Goal: Task Accomplishment & Management: Manage account settings

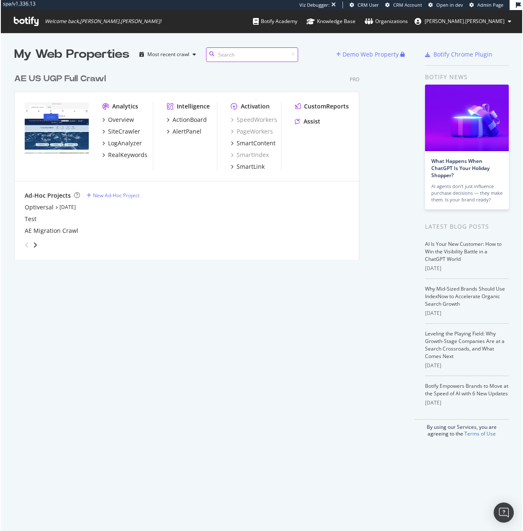
scroll to position [525, 510]
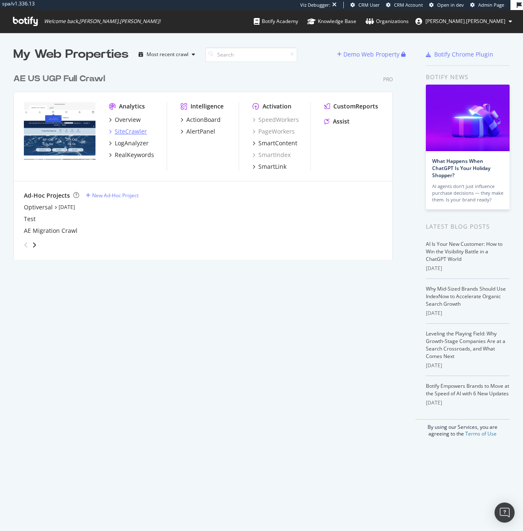
click at [131, 132] on div "SiteCrawler" at bounding box center [131, 131] width 32 height 8
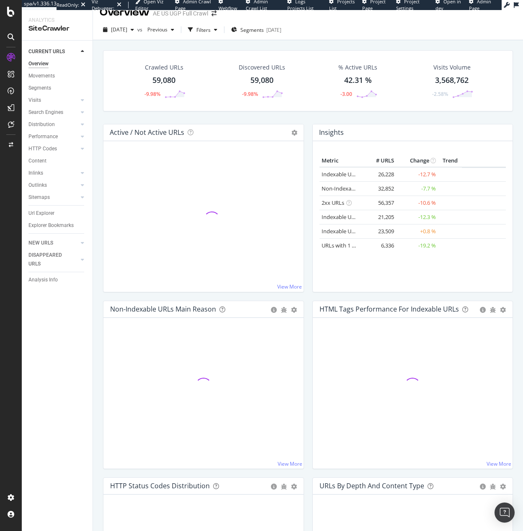
scroll to position [17, 0]
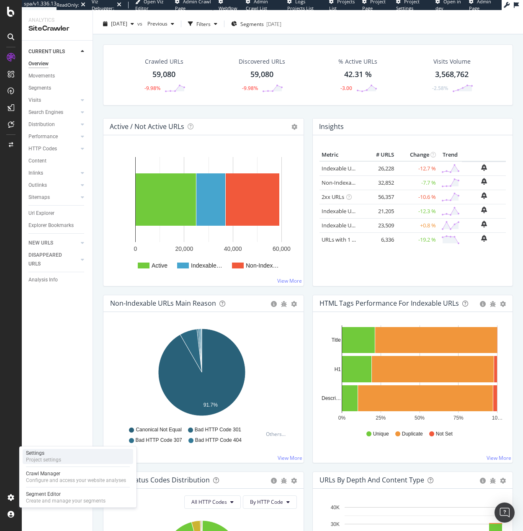
click at [46, 460] on div "Project settings" at bounding box center [43, 459] width 35 height 7
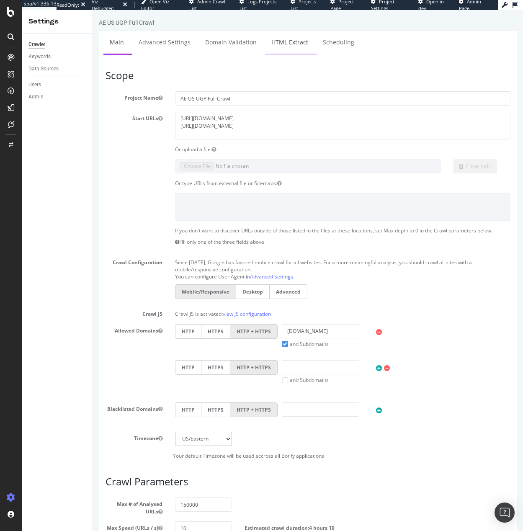
click at [292, 39] on link "HTML Extract" at bounding box center [289, 42] width 49 height 23
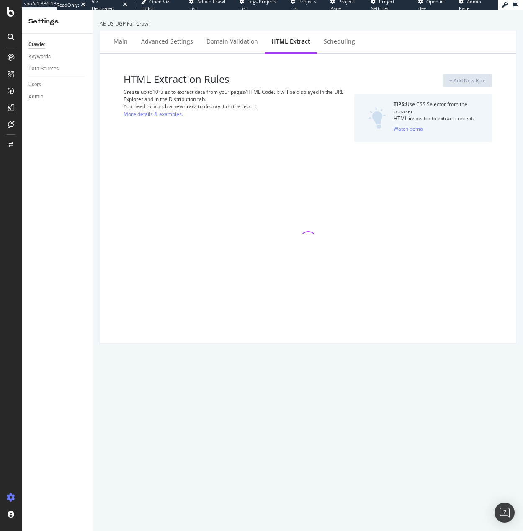
select select "exist"
select select "html.length"
select select "i"
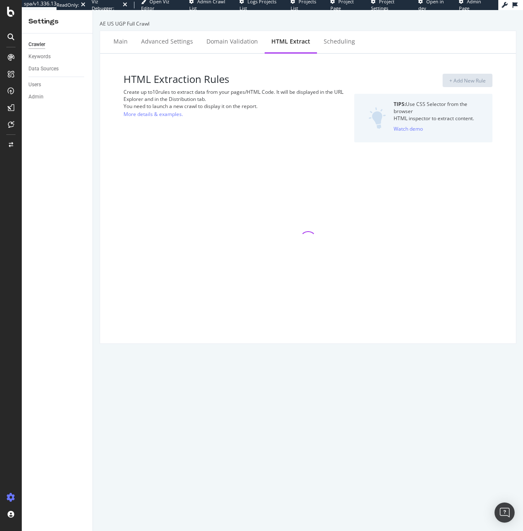
select select "count"
select select "exist"
select select "f"
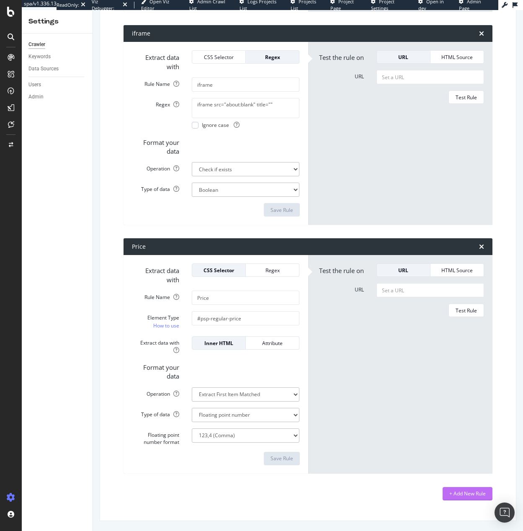
click at [469, 491] on div "+ Add New Rule" at bounding box center [467, 493] width 36 height 7
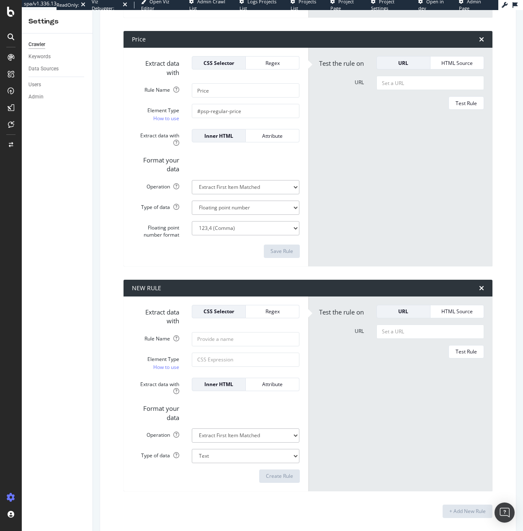
scroll to position [1909, 0]
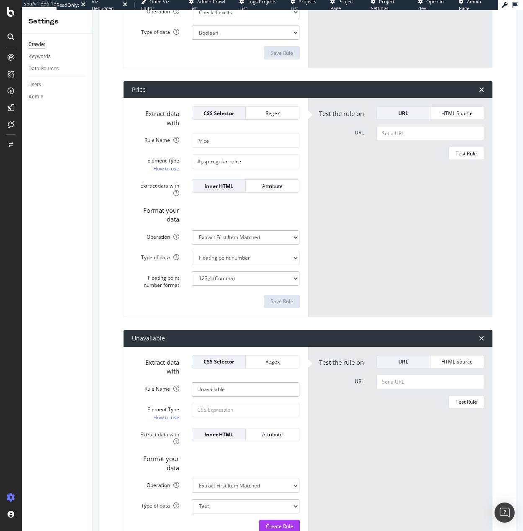
scroll to position [1926, 0]
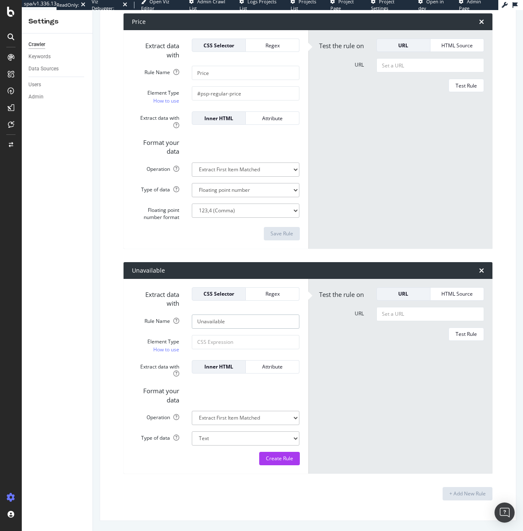
type input "Unavailable Product"
click at [363, 351] on form "Test the rule on URL HTML Source URL Test Rule" at bounding box center [400, 376] width 168 height 178
paste input "#main-content-focus > div.isoos-product-details-page.qa-product-details-page._c…"
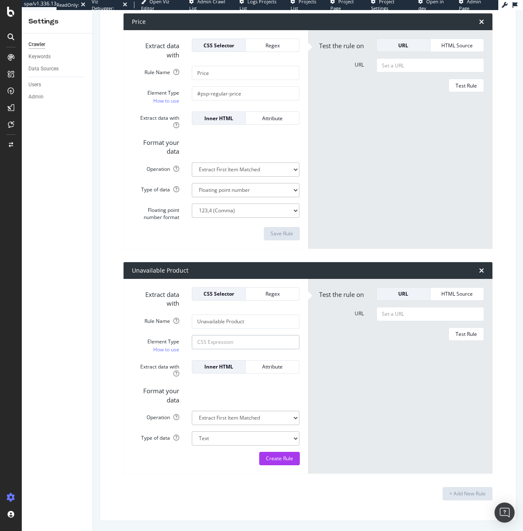
type input "#main-content-focus > div.isoos-product-details-page.qa-product-details-page._c…"
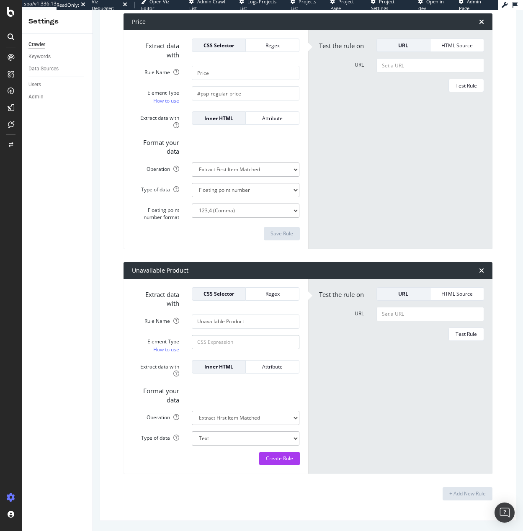
scroll to position [0, 0]
click at [285, 292] on div "Regex" at bounding box center [272, 293] width 40 height 7
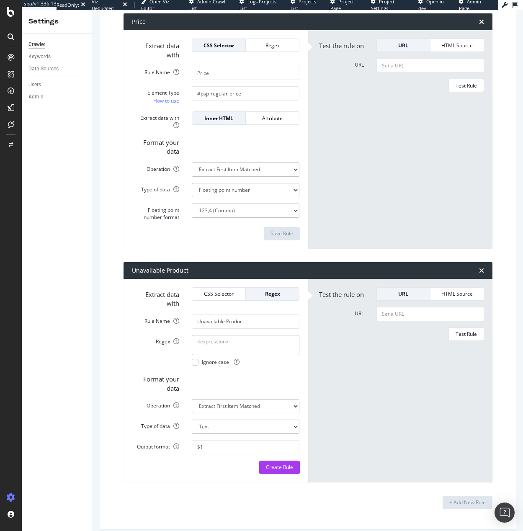
paste textarea "Unavailable"
type textarea "Unavailable"
click at [194, 360] on div at bounding box center [195, 362] width 7 height 7
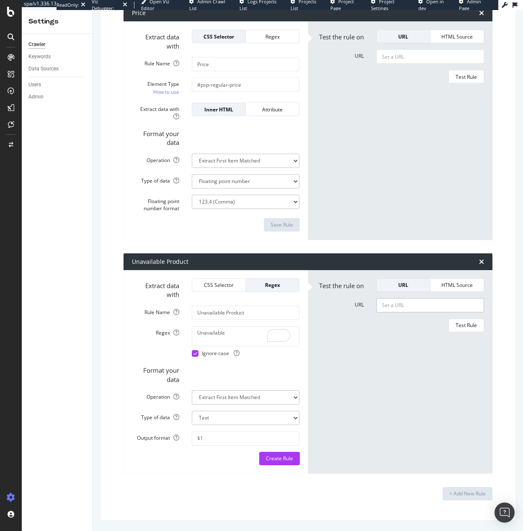
paste input "[URL][DOMAIN_NAME]"
type input "[URL][DOMAIN_NAME]"
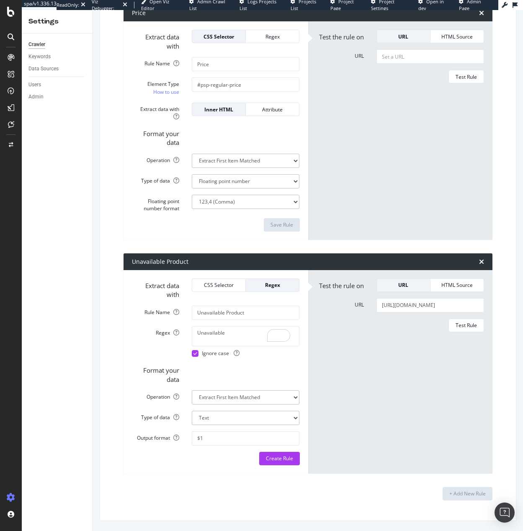
scroll to position [0, 0]
select select "exist"
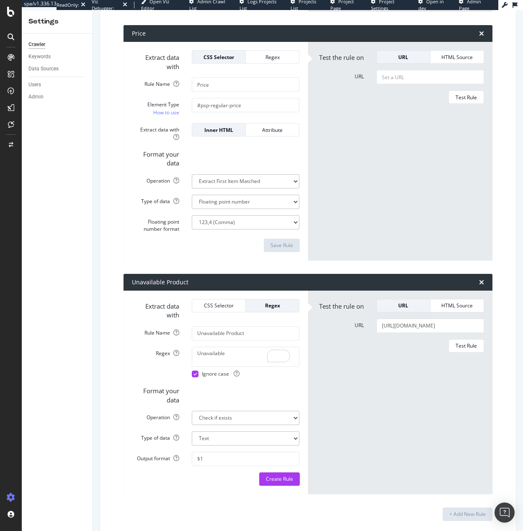
select select "b"
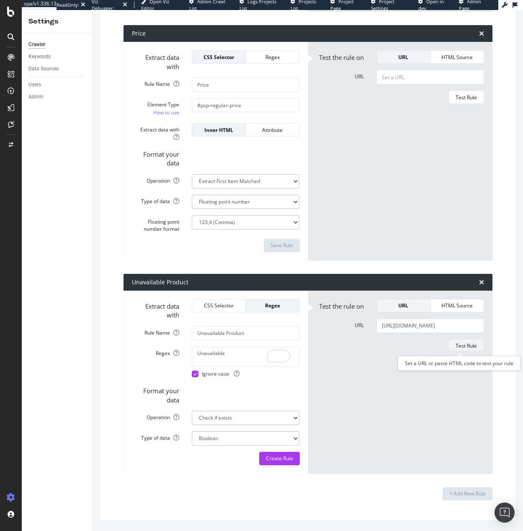
click at [462, 344] on div "Test Rule" at bounding box center [465, 345] width 21 height 7
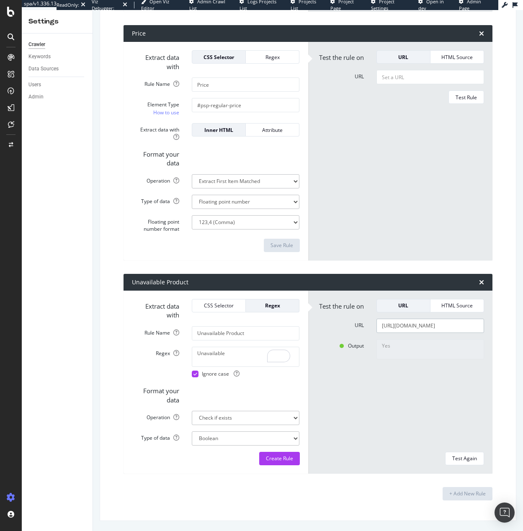
paste input "women/tank-tops-tube-tops/tank-tops-camis/ae-main-squeeze-cami/0360_6393"
type input "https://www.ae.com/ca/en/p/women/tank-tops-tube-tops/tank-tops-camis/ae-main-sq…"
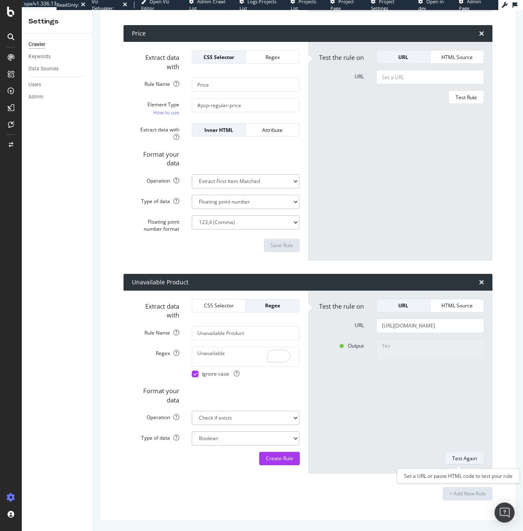
click at [454, 457] on div "Test Again" at bounding box center [464, 458] width 25 height 7
click at [224, 355] on textarea "Unavailable" at bounding box center [246, 357] width 108 height 20
paste textarea "<div[^>]*_oos-label[^>]*>\s*Unavailable\s*</div>"
type textarea "<div[^>]*_oos-label[^>]*>\s*Unavailable\s*</div>"
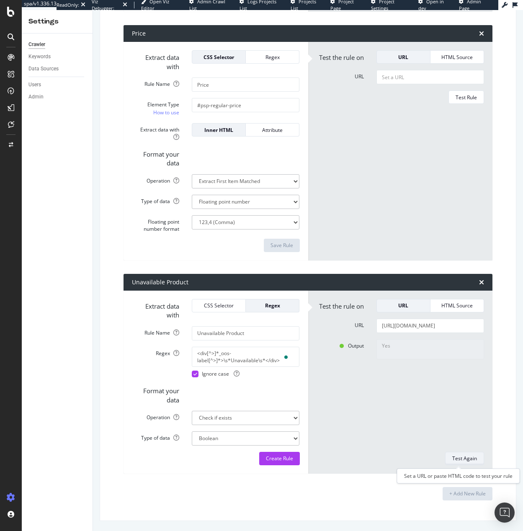
click at [463, 461] on div "Test Again" at bounding box center [464, 458] width 25 height 7
type textarea "No"
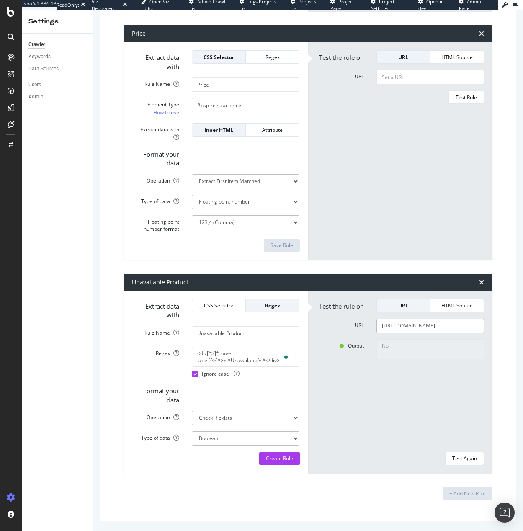
paste input "ae/online-exclusives-/tops/ae-cross-back-cami/3171_5447"
type input "[URL][DOMAIN_NAME]"
click at [464, 462] on div "Test Again" at bounding box center [464, 458] width 25 height 7
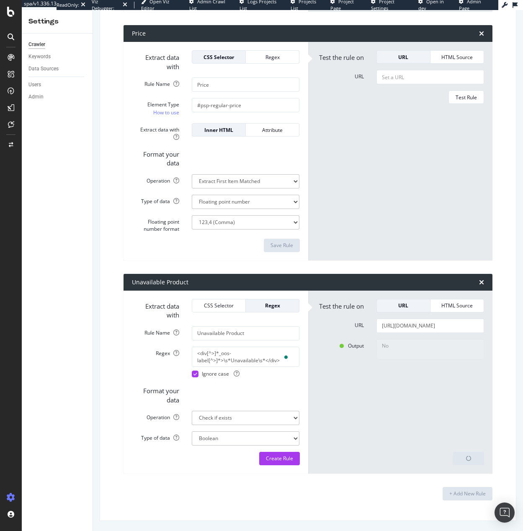
type textarea "Yes"
click at [293, 453] on button "Create Rule" at bounding box center [279, 458] width 41 height 13
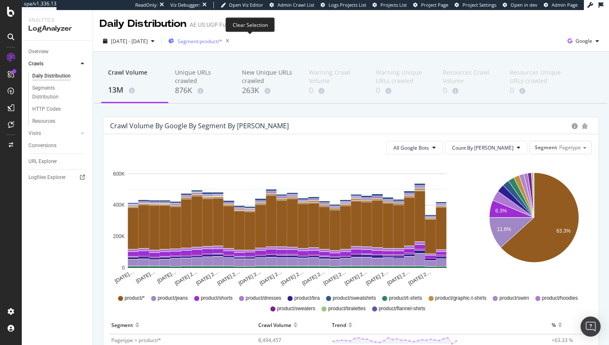
drag, startPoint x: 248, startPoint y: 41, endPoint x: 224, endPoint y: 47, distance: 25.1
click at [233, 40] on icon "button" at bounding box center [227, 41] width 10 height 12
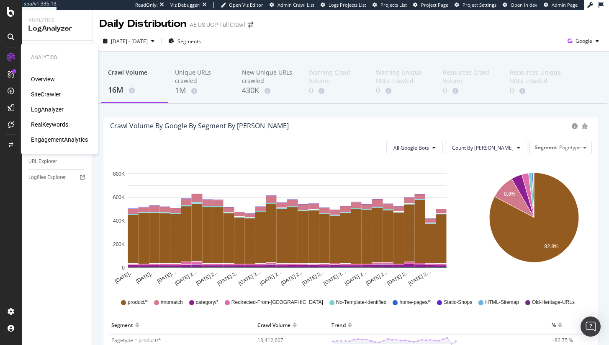
click at [47, 110] on div "LogAnalyzer" at bounding box center [47, 109] width 33 height 8
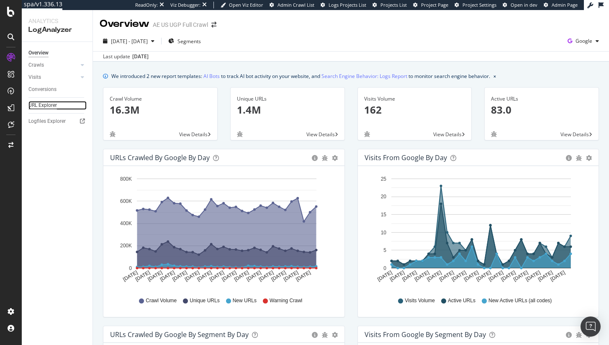
click at [39, 103] on div "URL Explorer" at bounding box center [42, 105] width 28 height 9
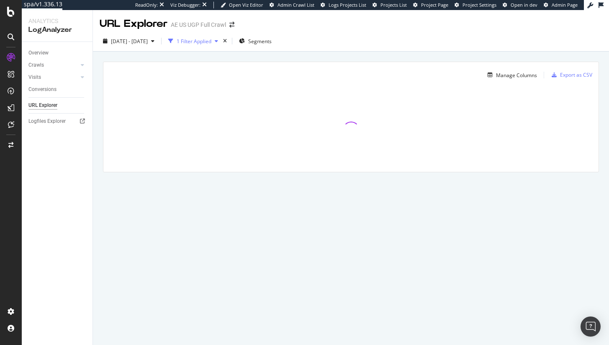
click at [201, 42] on div "1 Filter Applied" at bounding box center [194, 41] width 35 height 7
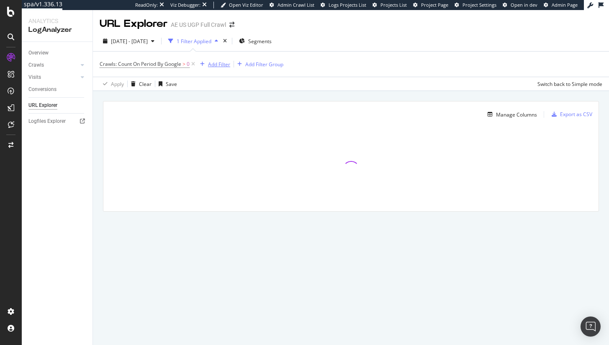
click at [214, 64] on div "Add Filter" at bounding box center [219, 64] width 22 height 7
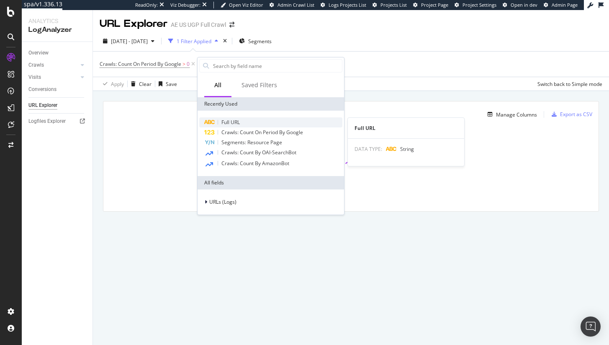
click at [235, 119] on span "Full URL" at bounding box center [230, 121] width 18 height 7
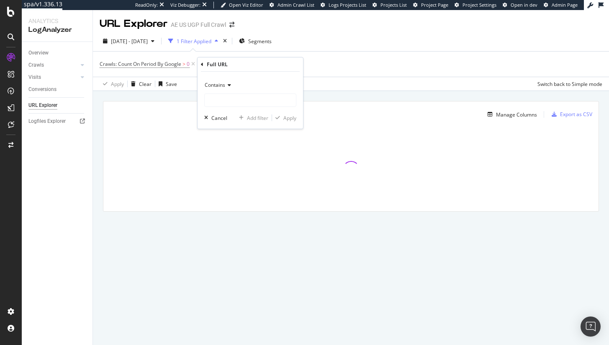
click at [215, 92] on div "Contains" at bounding box center [250, 92] width 92 height 28
click at [214, 101] on input "text" at bounding box center [250, 99] width 91 height 13
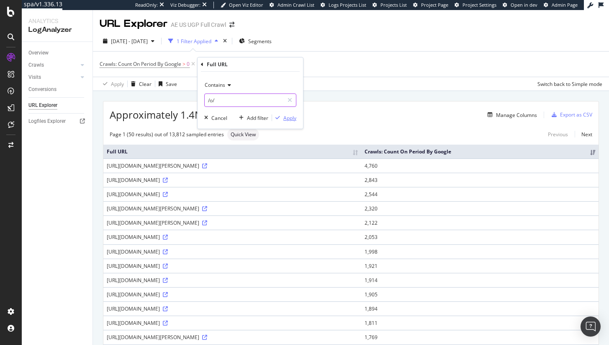
type input "/o/"
click at [291, 118] on div "Apply" at bounding box center [289, 117] width 13 height 7
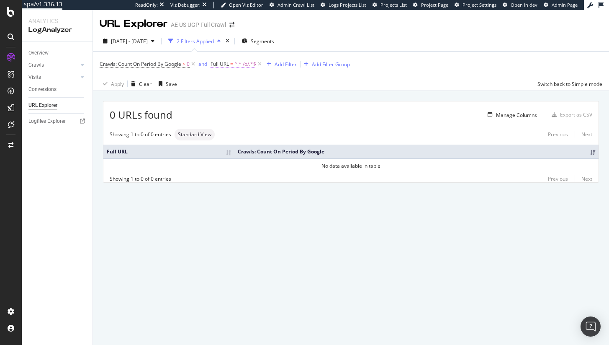
click at [236, 63] on span "^.* /o/.*$" at bounding box center [245, 64] width 22 height 12
click at [298, 118] on div "Apply" at bounding box center [303, 116] width 13 height 7
click at [236, 62] on span "^.* /o/.*$" at bounding box center [245, 64] width 22 height 12
click at [269, 98] on input "/o/" at bounding box center [258, 98] width 79 height 13
click at [240, 79] on div "Contains" at bounding box center [264, 83] width 92 height 13
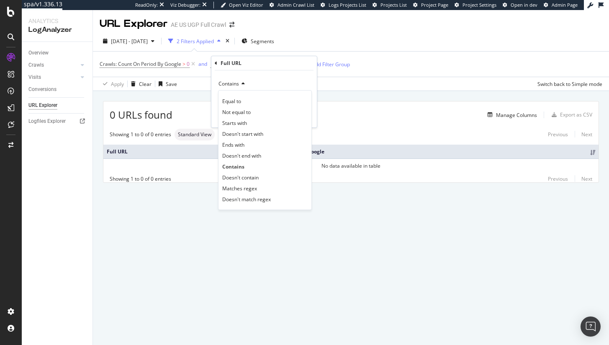
click at [351, 73] on div "Crawls: Count On Period By Google > 0 and Full URL = ^.* /o/.*$ Add Filter Add …" at bounding box center [351, 63] width 503 height 25
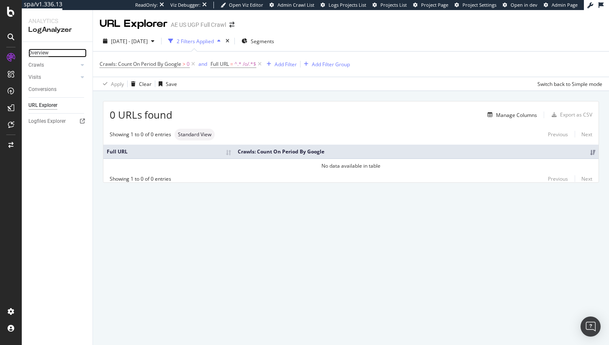
click at [43, 53] on div "Overview" at bounding box center [38, 53] width 20 height 9
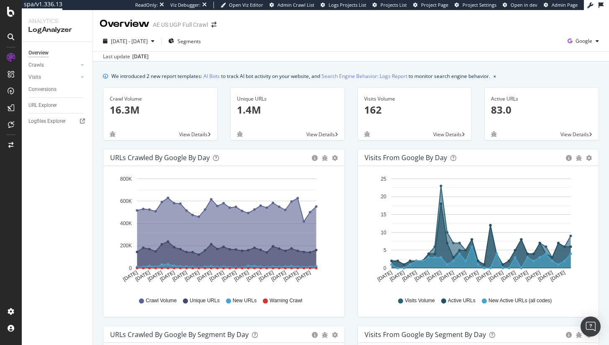
click at [45, 98] on div "Overview Crawls Daily Distribution Segments Distribution HTTP Codes Resources V…" at bounding box center [57, 193] width 71 height 303
click at [44, 102] on div "URL Explorer" at bounding box center [42, 105] width 28 height 9
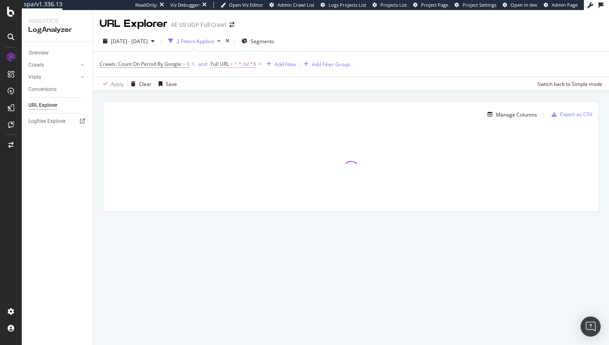
click at [234, 66] on span "Full URL = ^.* /o/.*$" at bounding box center [234, 64] width 46 height 8
click at [308, 36] on div "2025 Jul. 27th - Aug. 25th 2 Filters Applied Segments" at bounding box center [351, 42] width 516 height 17
click at [259, 61] on icon at bounding box center [259, 64] width 7 height 8
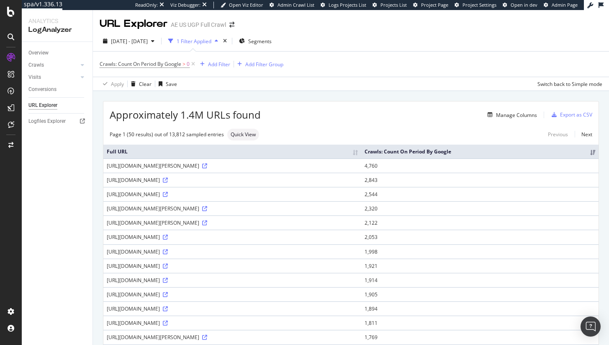
click at [221, 73] on div "Crawls: Count On Period By Google > 0 Add Filter Add Filter Group" at bounding box center [351, 63] width 503 height 25
click at [223, 64] on div "Add Filter" at bounding box center [219, 64] width 22 height 7
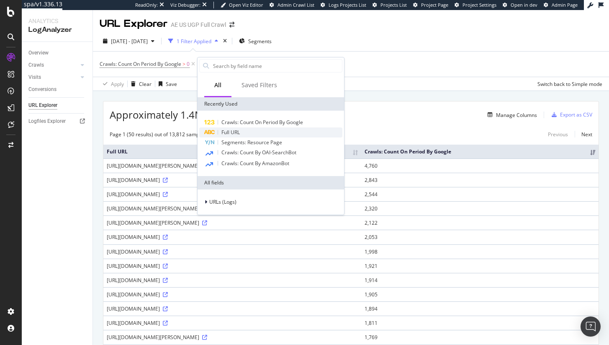
click at [244, 129] on div "Full URL" at bounding box center [270, 132] width 143 height 10
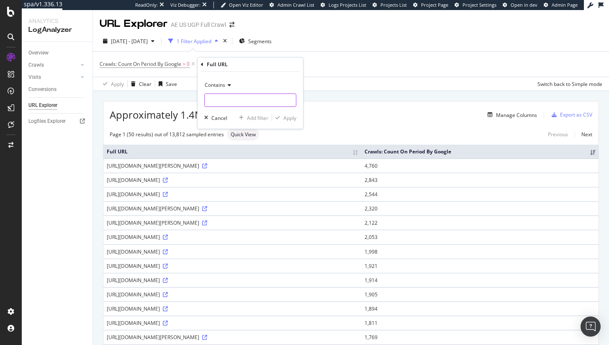
click at [228, 98] on input "text" at bounding box center [250, 99] width 91 height 13
type input "/o/"
click at [283, 123] on div "Contains /o/ Cancel Add filter Apply" at bounding box center [250, 100] width 105 height 57
click at [286, 120] on div "Apply" at bounding box center [289, 117] width 13 height 7
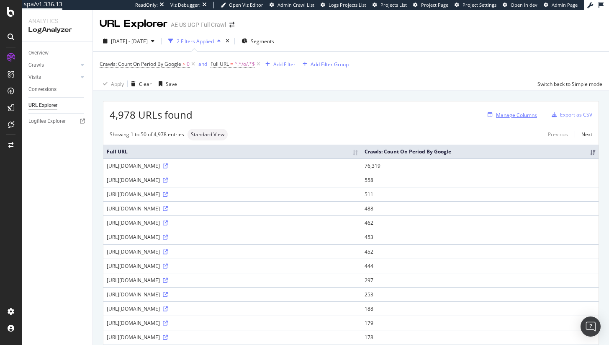
click at [522, 118] on div "Manage Columns" at bounding box center [516, 114] width 41 height 7
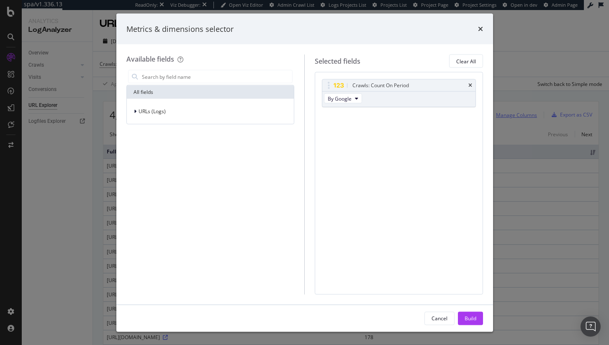
click at [521, 115] on div "Metrics & dimensions selector Available fields All fields URLs (Logs) Selected …" at bounding box center [304, 172] width 609 height 345
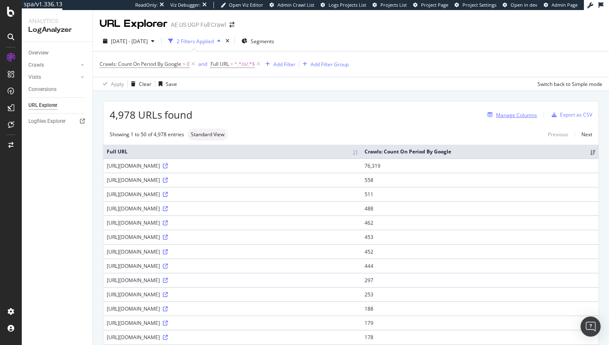
click at [509, 115] on div "Manage Columns" at bounding box center [516, 114] width 41 height 7
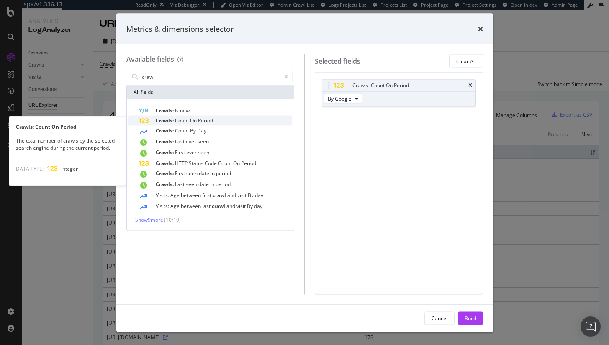
type input "craw"
click at [215, 123] on div "Crawls: Count On Period" at bounding box center [216, 121] width 154 height 10
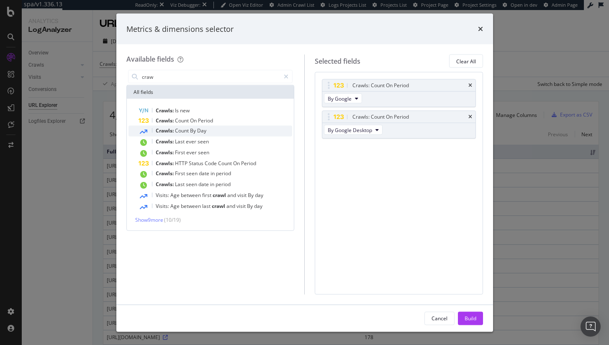
click at [247, 126] on div "Crawls: Count By Day" at bounding box center [216, 131] width 154 height 11
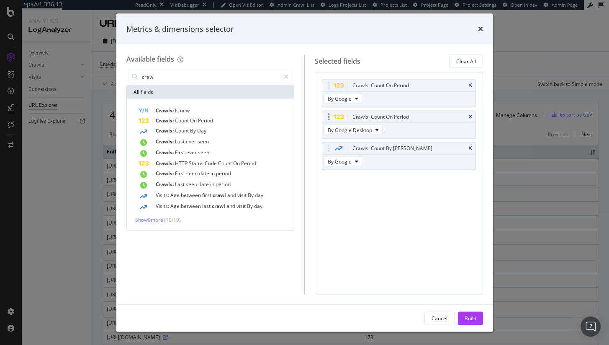
click at [474, 114] on div "Crawls: Count On Period" at bounding box center [398, 117] width 153 height 12
click at [473, 114] on div "Crawls: Count On Period" at bounding box center [398, 117] width 153 height 12
click at [471, 119] on div "Crawls: Count On Period" at bounding box center [398, 117] width 153 height 12
click at [471, 114] on icon "times" at bounding box center [470, 116] width 4 height 5
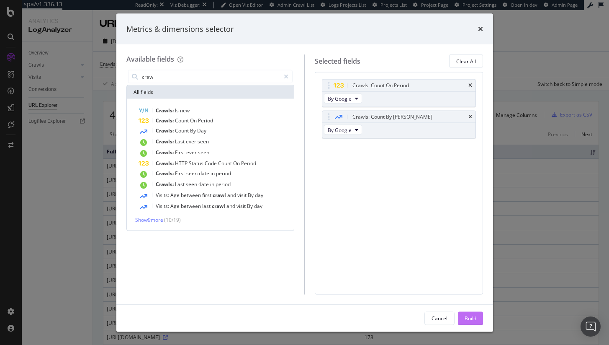
click at [474, 314] on div "Build" at bounding box center [471, 317] width 12 height 7
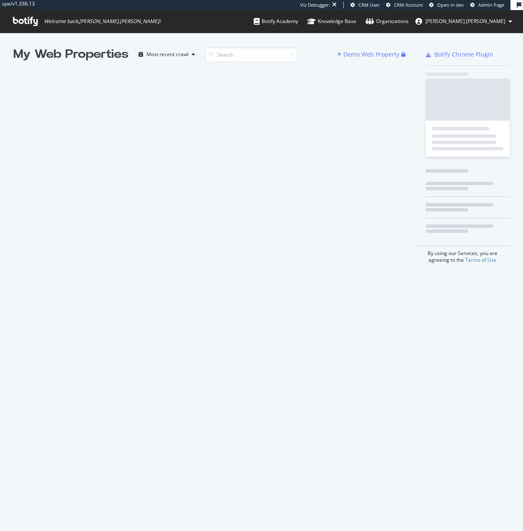
scroll to position [525, 510]
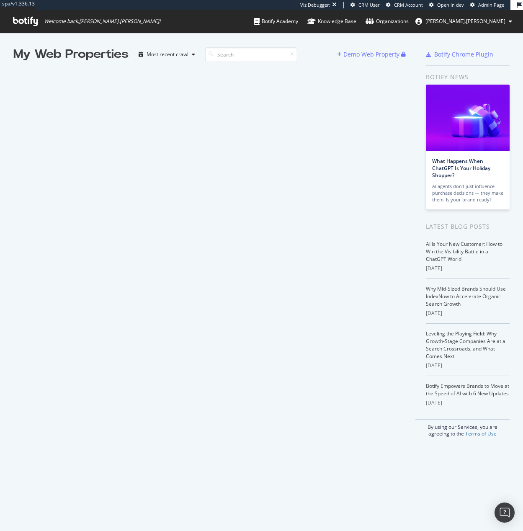
click at [347, 214] on div "My Web Properties Most recent crawl Demo Web Property" at bounding box center [214, 241] width 402 height 391
click at [193, 125] on div "My Web Properties Most recent crawl Demo Web Property" at bounding box center [214, 241] width 402 height 391
click at [487, 5] on span "Admin Page" at bounding box center [491, 5] width 26 height 6
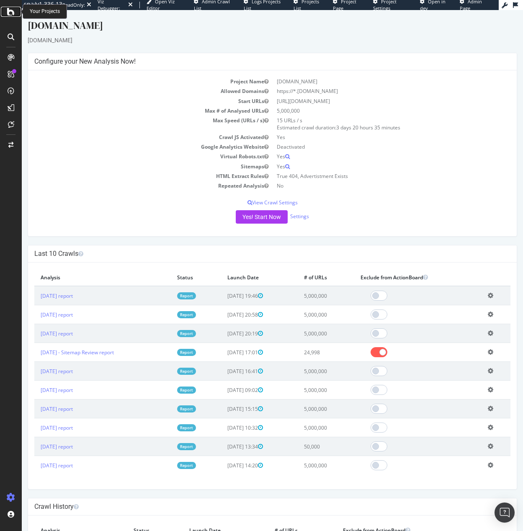
click at [10, 13] on icon at bounding box center [11, 12] width 8 height 10
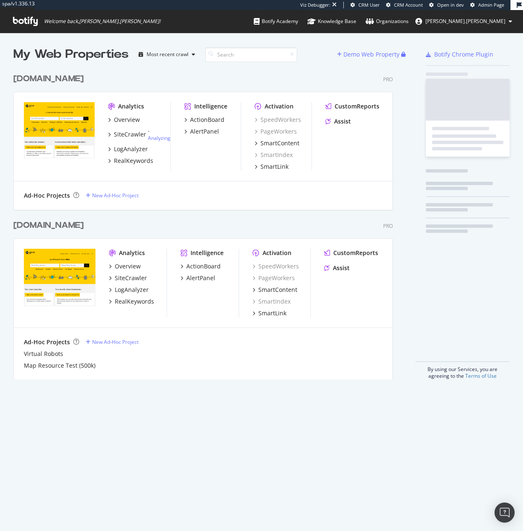
scroll to position [310, 380]
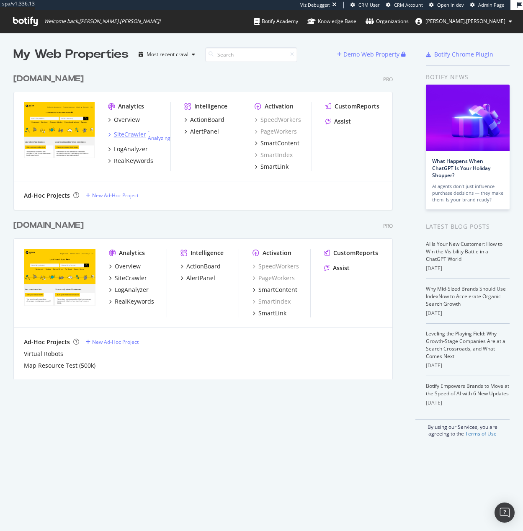
click at [131, 130] on div "SiteCrawler" at bounding box center [130, 134] width 32 height 8
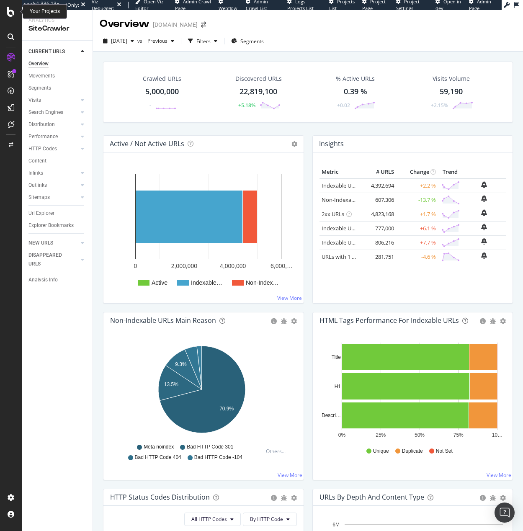
click at [7, 12] on icon at bounding box center [11, 12] width 8 height 10
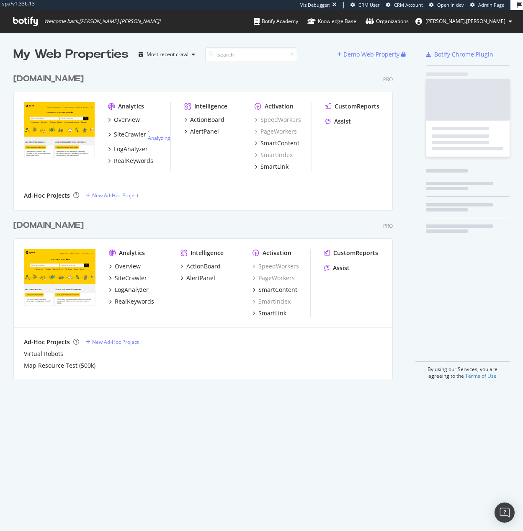
scroll to position [310, 380]
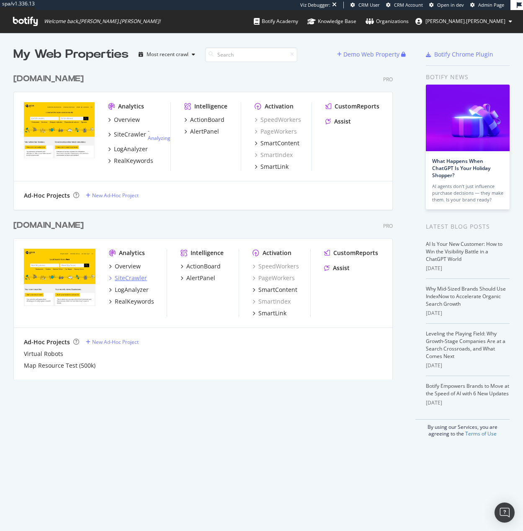
click at [136, 279] on div "SiteCrawler" at bounding box center [131, 278] width 32 height 8
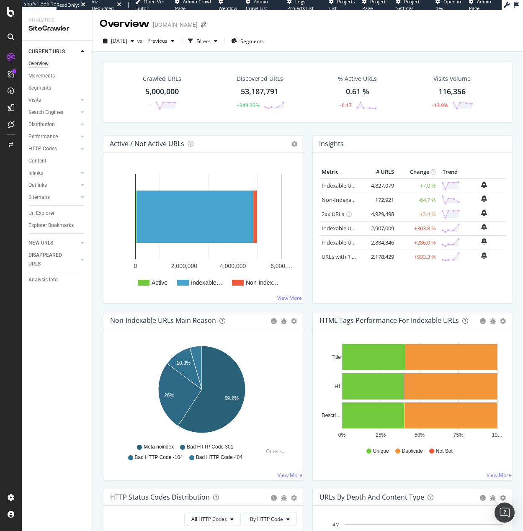
click at [52, 80] on div "Movements" at bounding box center [60, 76] width 64 height 12
click at [52, 75] on div "Movements" at bounding box center [41, 76] width 26 height 9
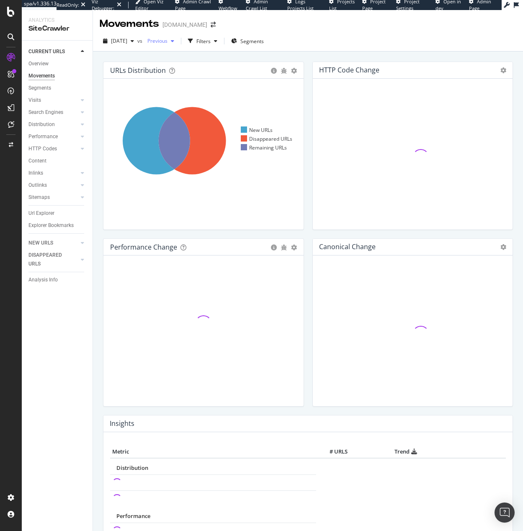
click at [177, 38] on div "Previous" at bounding box center [160, 41] width 33 height 13
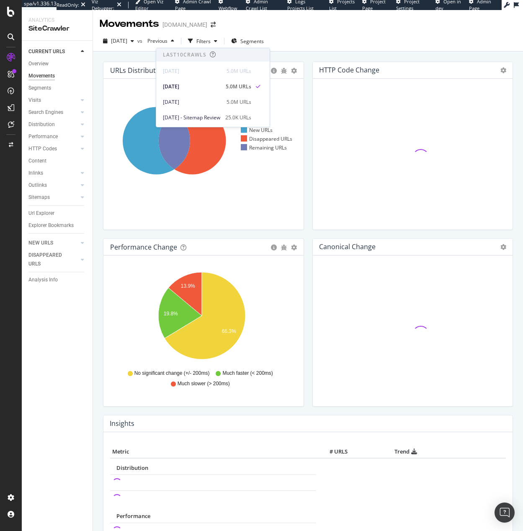
click at [229, 172] on icon at bounding box center [175, 140] width 131 height 97
click at [39, 224] on div "Explorer Bookmarks" at bounding box center [50, 225] width 45 height 9
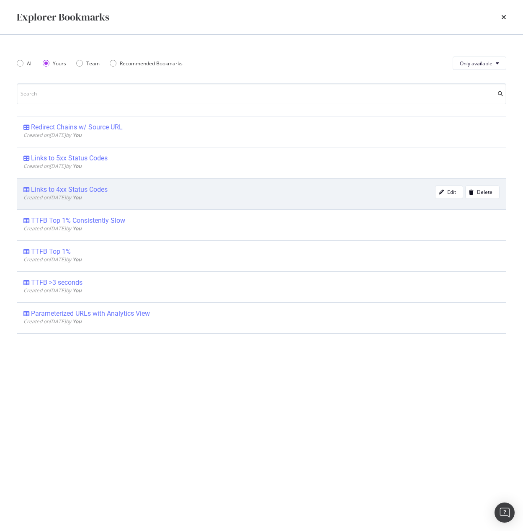
click at [102, 190] on div "Links to 4xx Status Codes" at bounding box center [69, 189] width 77 height 8
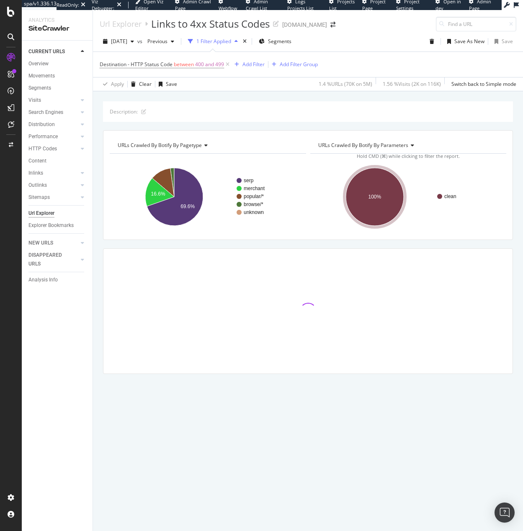
click at [440, 303] on div at bounding box center [307, 311] width 409 height 17
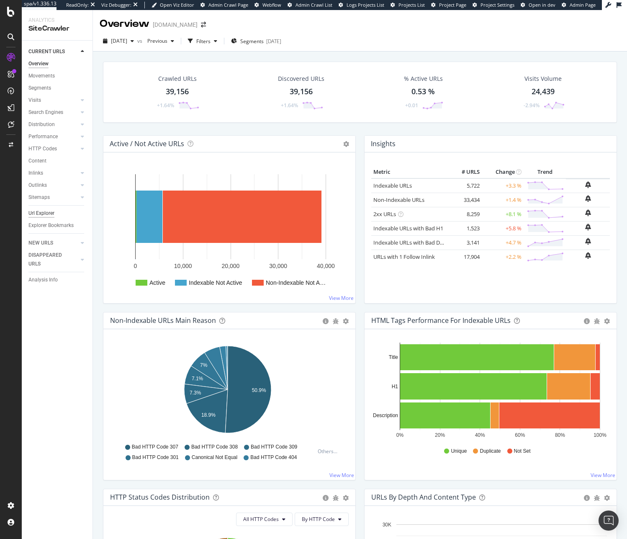
click at [40, 214] on div "Url Explorer" at bounding box center [41, 213] width 26 height 9
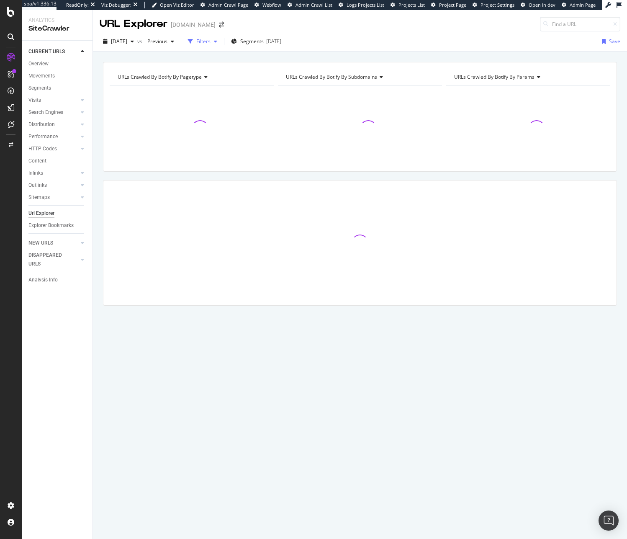
click at [211, 43] on div "Filters" at bounding box center [203, 41] width 14 height 7
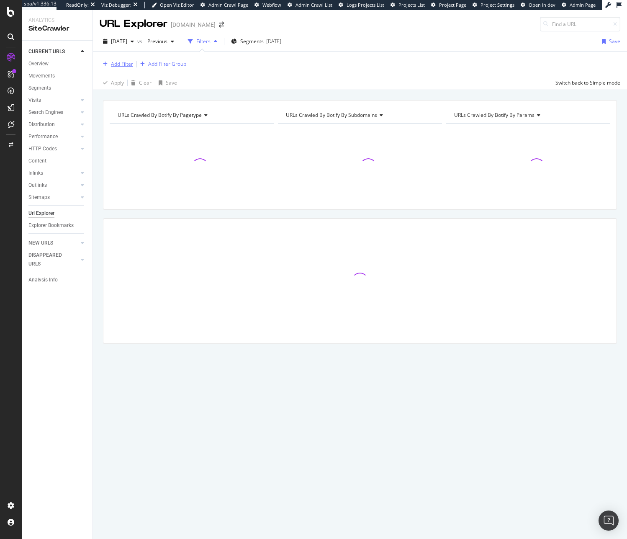
click at [124, 64] on div "Add Filter" at bounding box center [122, 63] width 22 height 7
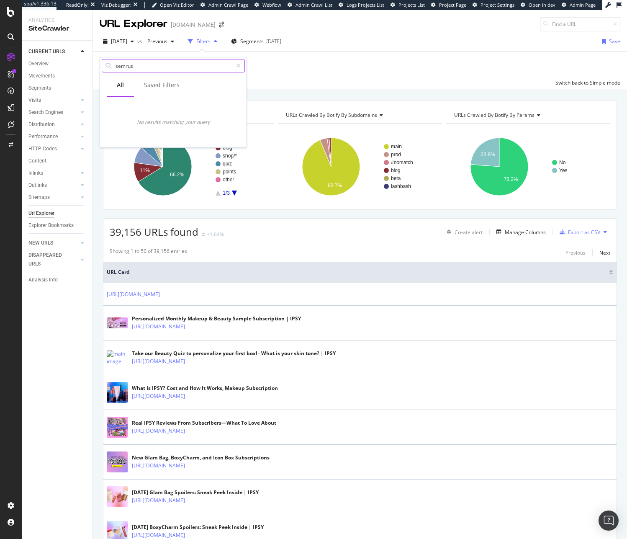
type input "semrush"
click at [42, 124] on div "RealKeywords" at bounding box center [49, 124] width 37 height 8
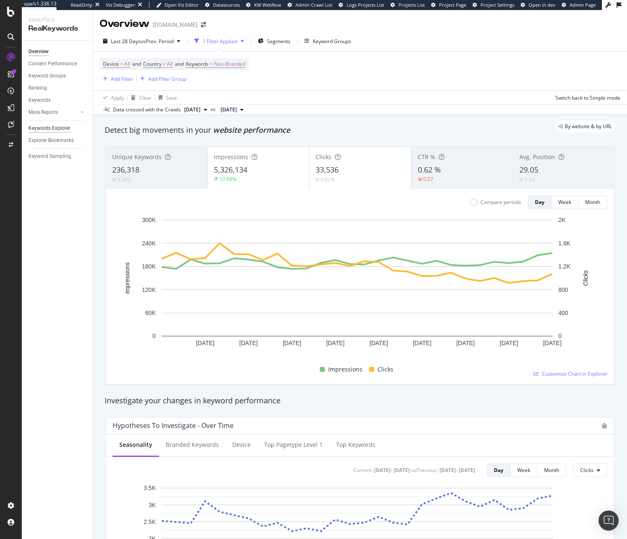
click at [55, 126] on div "Keywords Explorer" at bounding box center [49, 128] width 42 height 9
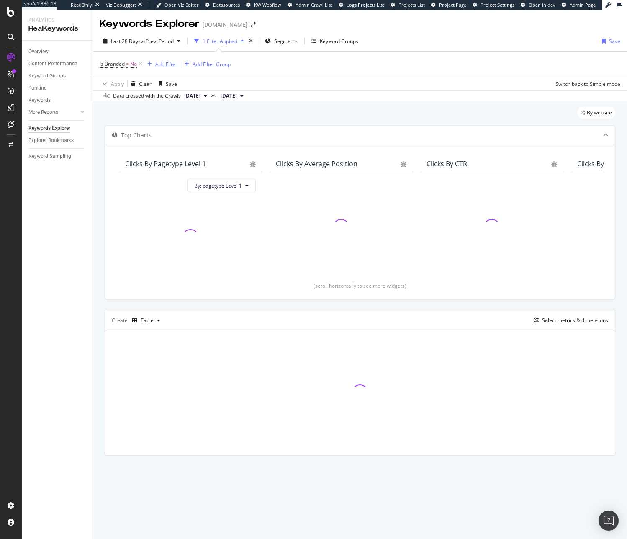
click at [170, 63] on div "Add Filter" at bounding box center [166, 64] width 22 height 7
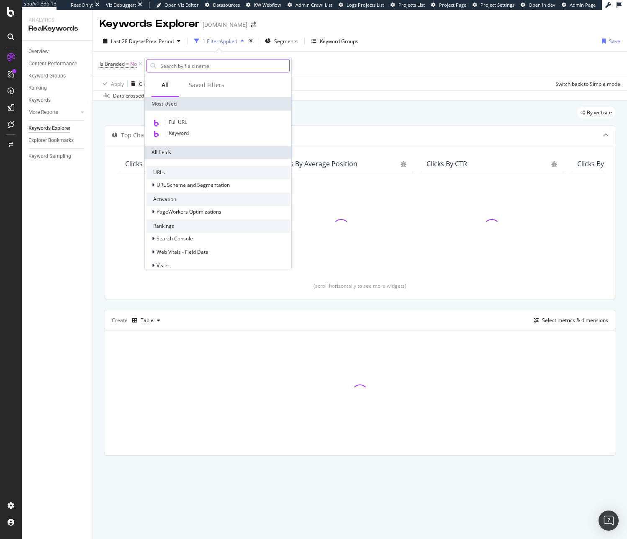
click at [190, 67] on input "text" at bounding box center [224, 65] width 130 height 13
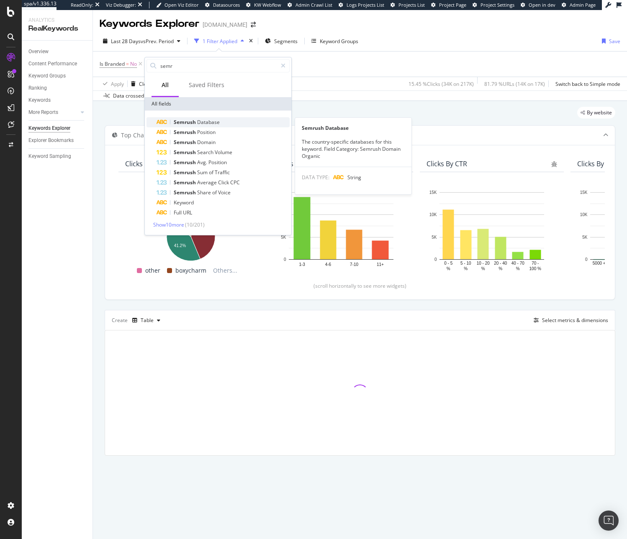
type input "semr"
click at [204, 121] on span "Database" at bounding box center [208, 121] width 23 height 7
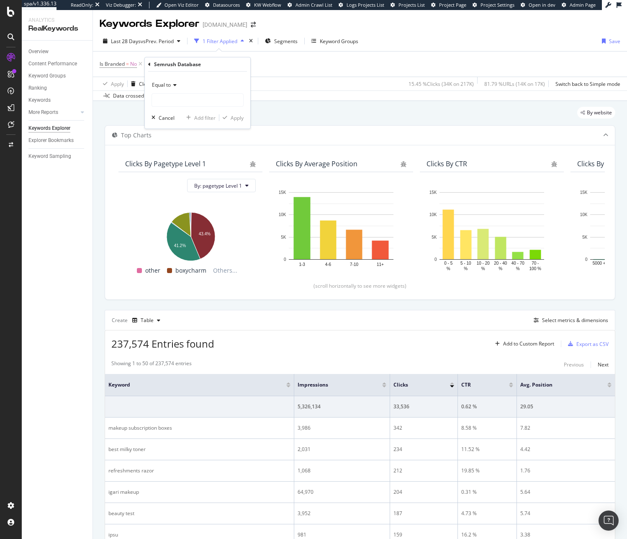
click at [152, 67] on div "Semrush Database" at bounding box center [197, 64] width 99 height 14
click at [149, 64] on icon at bounding box center [149, 64] width 3 height 5
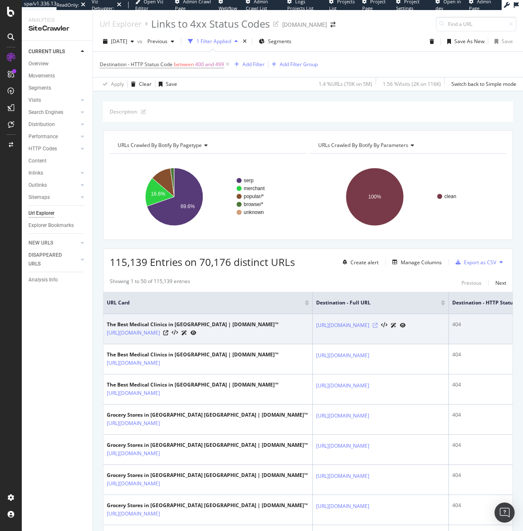
click at [378, 328] on icon at bounding box center [375, 325] width 5 height 5
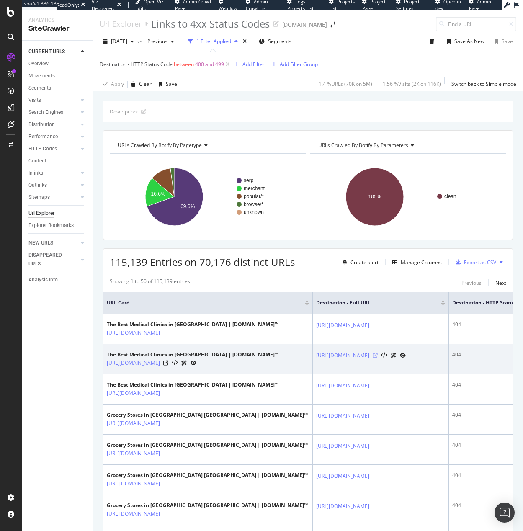
click at [378, 358] on icon at bounding box center [375, 355] width 5 height 5
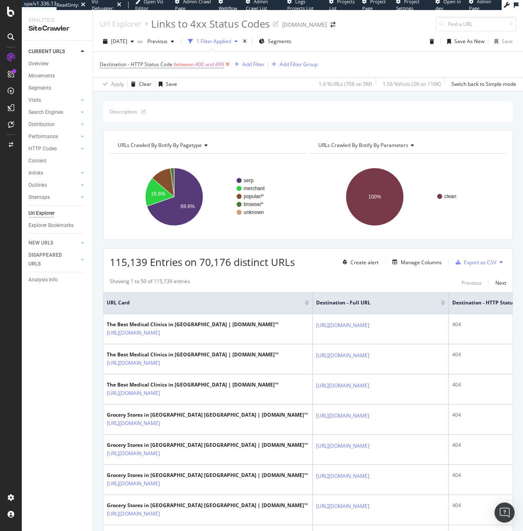
click at [230, 67] on icon at bounding box center [227, 64] width 7 height 8
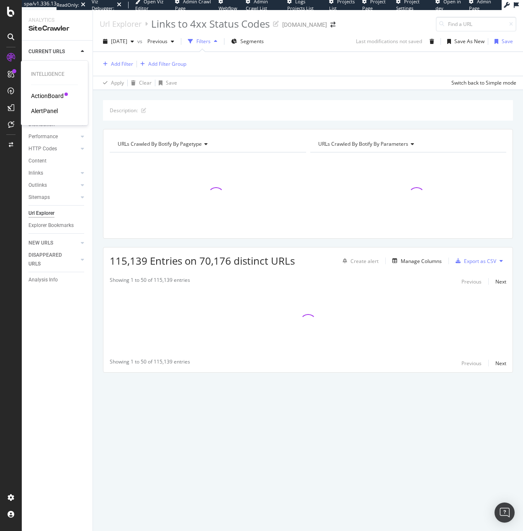
click at [54, 101] on div "ActionBoard AlertPanel" at bounding box center [54, 103] width 47 height 23
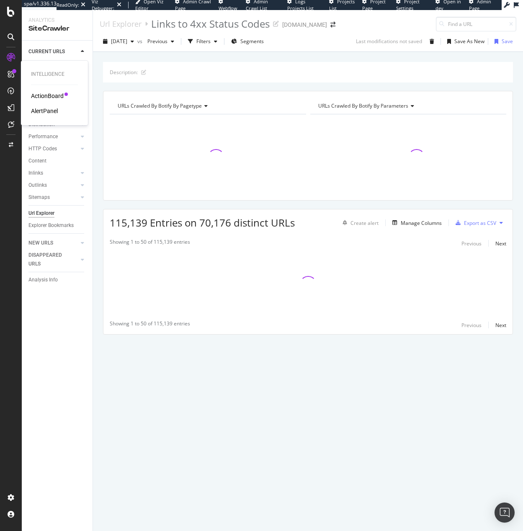
click at [54, 100] on div "ActionBoard" at bounding box center [47, 96] width 33 height 8
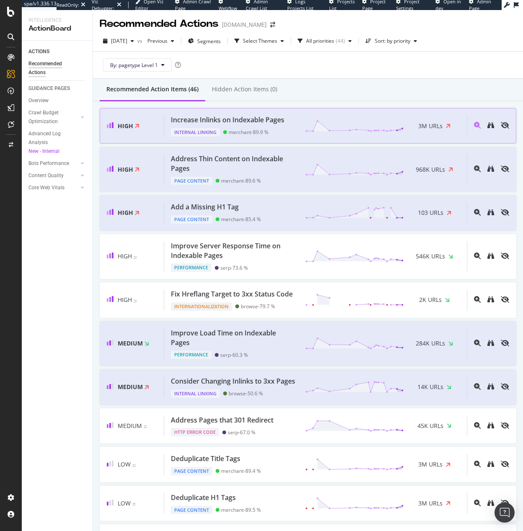
click at [252, 118] on div "Increase Inlinks on Indexable Pages" at bounding box center [227, 120] width 113 height 10
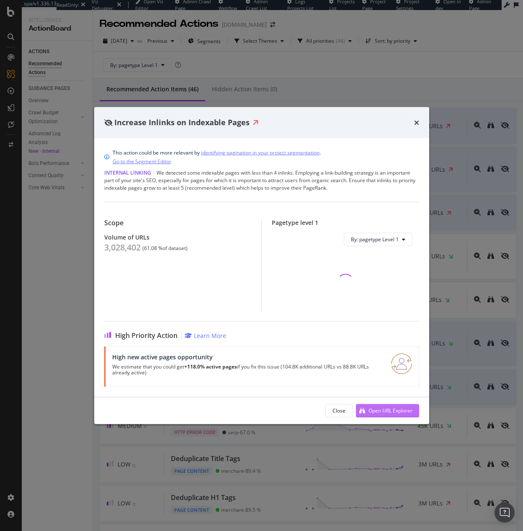
click at [379, 414] on div "Open URL Explorer" at bounding box center [384, 410] width 57 height 13
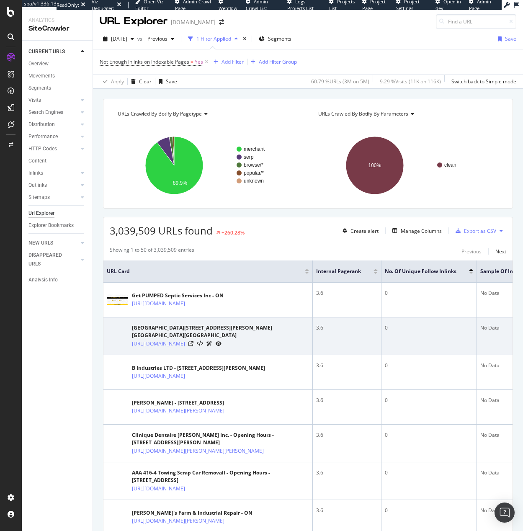
scroll to position [3, 0]
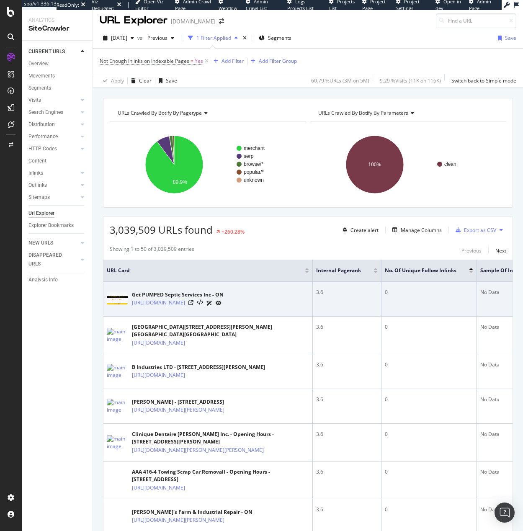
click at [212, 304] on icon at bounding box center [209, 303] width 6 height 5
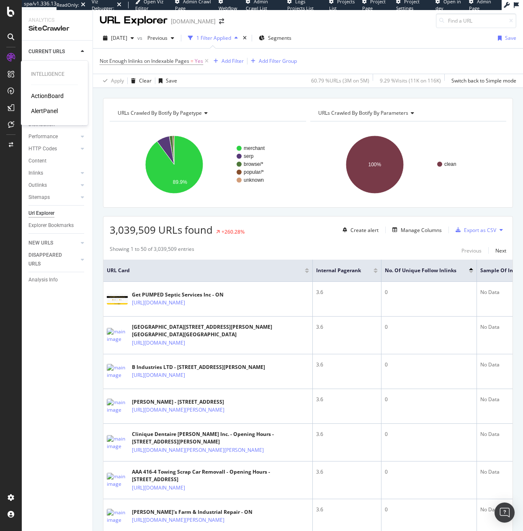
click at [40, 112] on div "AlertPanel" at bounding box center [44, 111] width 27 height 8
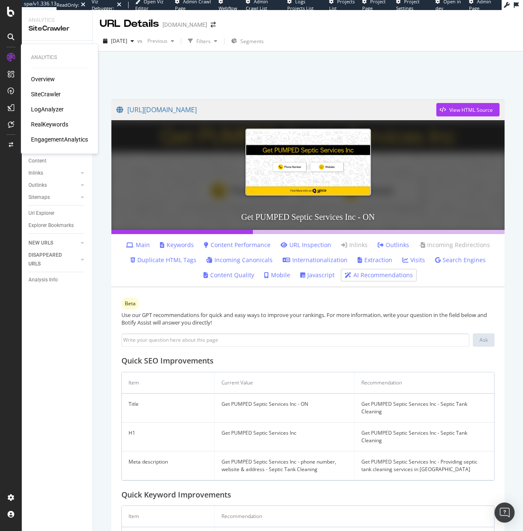
click at [40, 110] on div "LogAnalyzer" at bounding box center [47, 109] width 33 height 8
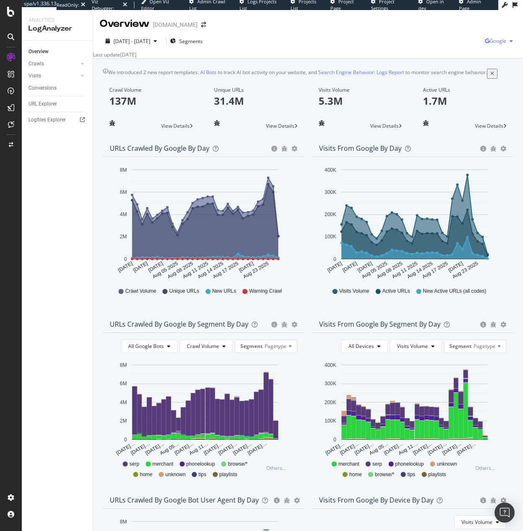
click at [493, 35] on div "Google" at bounding box center [500, 41] width 31 height 13
click at [486, 93] on div "OpenAI" at bounding box center [491, 88] width 58 height 12
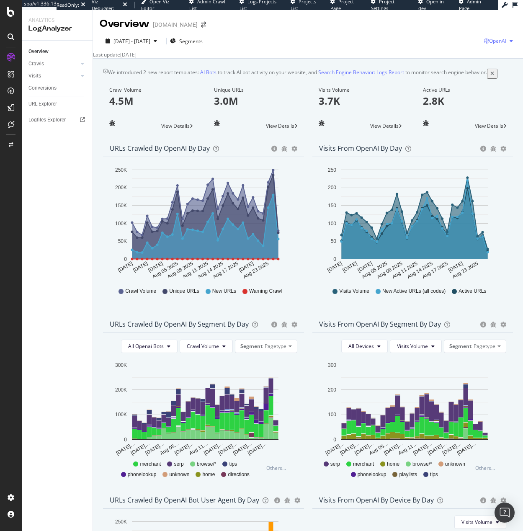
click at [484, 41] on icon "button" at bounding box center [486, 41] width 5 height 5
click at [480, 97] on div "Other AI Bots" at bounding box center [490, 102] width 58 height 15
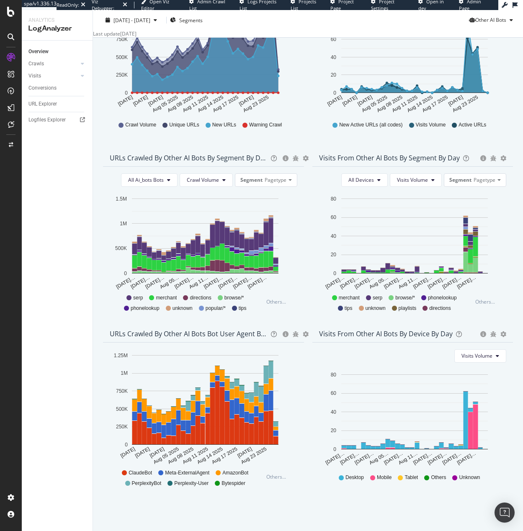
scroll to position [175, 0]
click at [168, 179] on button "All Ai_bots Bots" at bounding box center [149, 179] width 57 height 13
click at [167, 181] on icon at bounding box center [168, 179] width 3 height 5
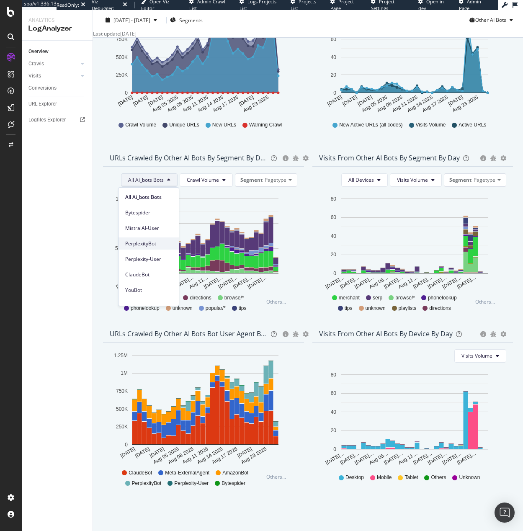
click at [158, 242] on span "PerplexityBot" at bounding box center [148, 244] width 47 height 8
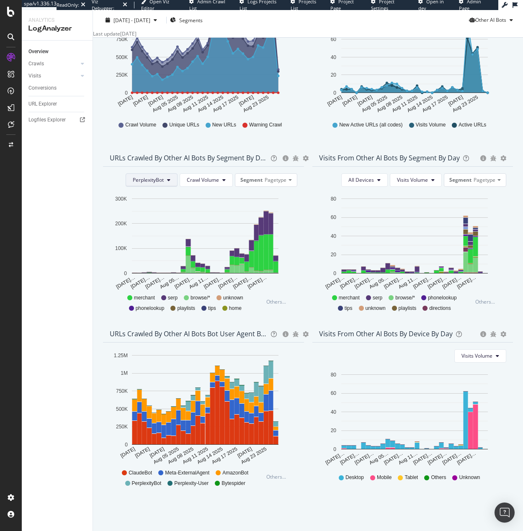
click at [153, 179] on span "PerplexityBot" at bounding box center [148, 179] width 31 height 7
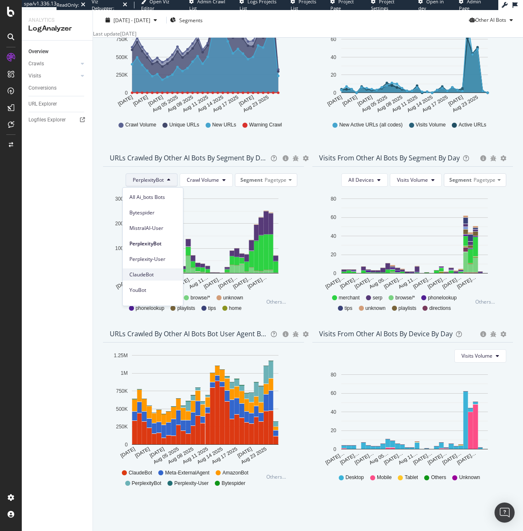
click at [166, 274] on span "ClaudeBot" at bounding box center [152, 275] width 47 height 8
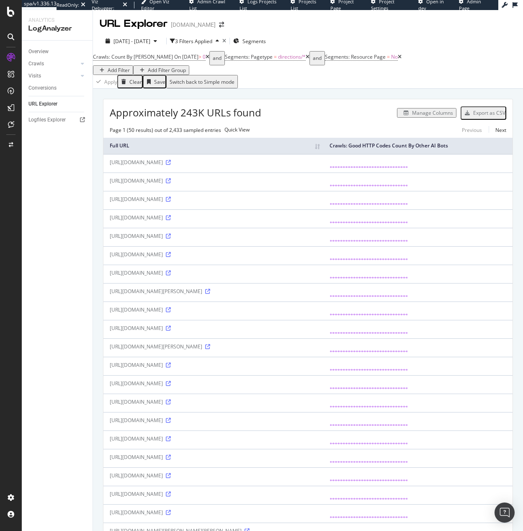
click at [423, 115] on div "Manage Columns" at bounding box center [432, 112] width 41 height 7
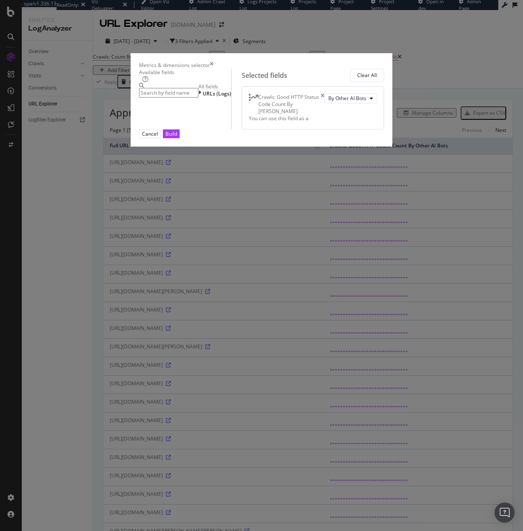
click at [160, 98] on input "modal" at bounding box center [168, 93] width 59 height 10
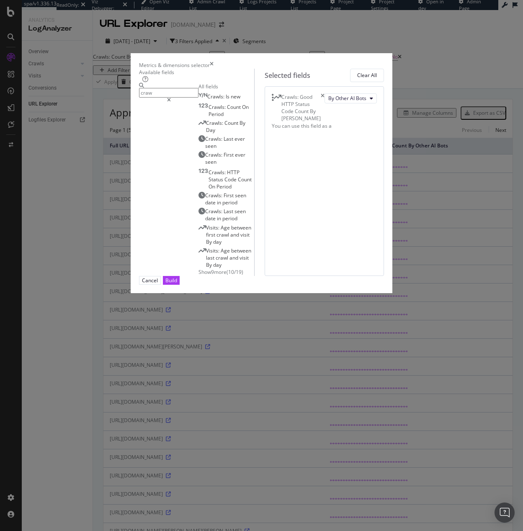
type input "craw"
click at [198, 275] on span "Show 9 more" at bounding box center [212, 271] width 28 height 7
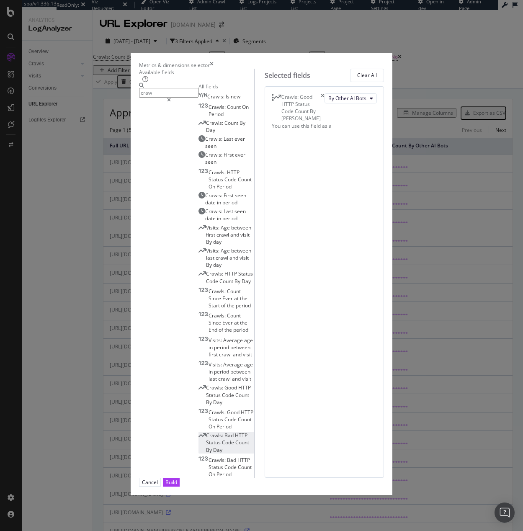
click at [213, 446] on span "Day" at bounding box center [217, 449] width 9 height 7
click at [339, 132] on button "By Google" at bounding box center [358, 127] width 38 height 10
click at [328, 230] on span "By Other AI Bots" at bounding box center [324, 227] width 66 height 8
click at [180, 478] on button "Build" at bounding box center [171, 482] width 17 height 9
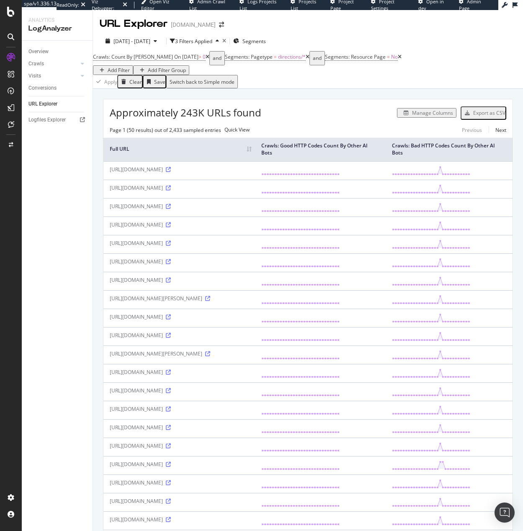
click at [422, 116] on div "Manage Columns" at bounding box center [432, 112] width 41 height 7
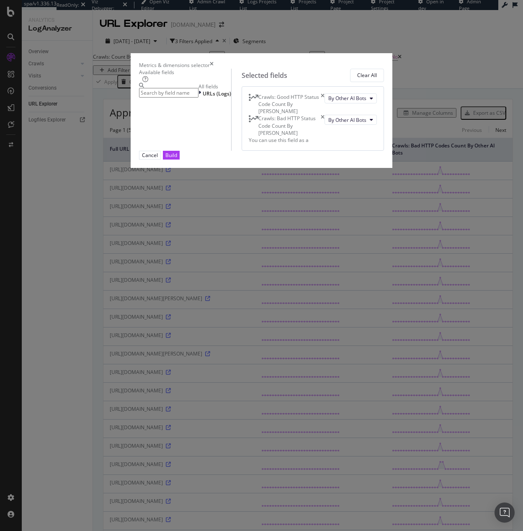
click at [142, 98] on input "modal" at bounding box center [168, 93] width 59 height 10
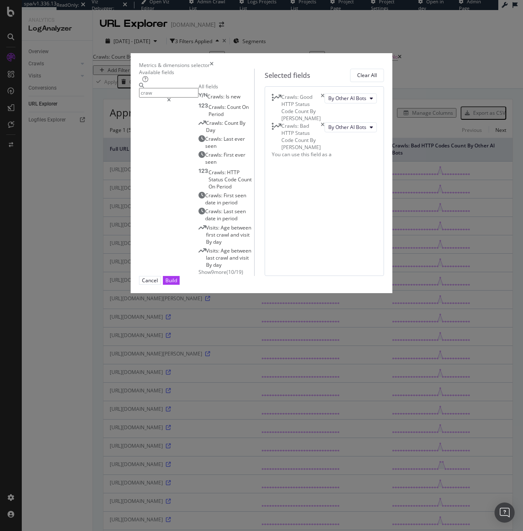
type input "craw"
click at [198, 275] on span "Show 9 more" at bounding box center [212, 271] width 28 height 7
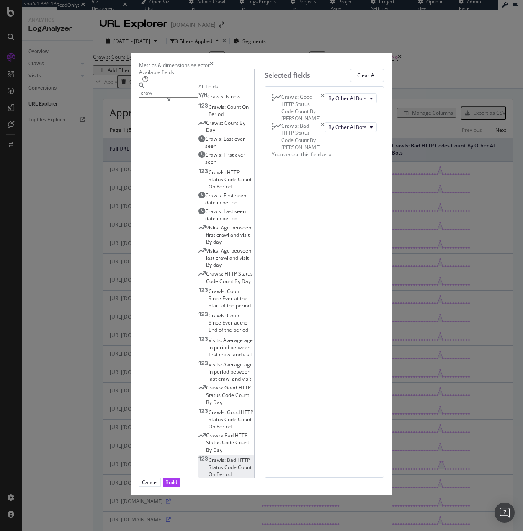
click at [208, 463] on span "Status" at bounding box center [216, 466] width 16 height 7
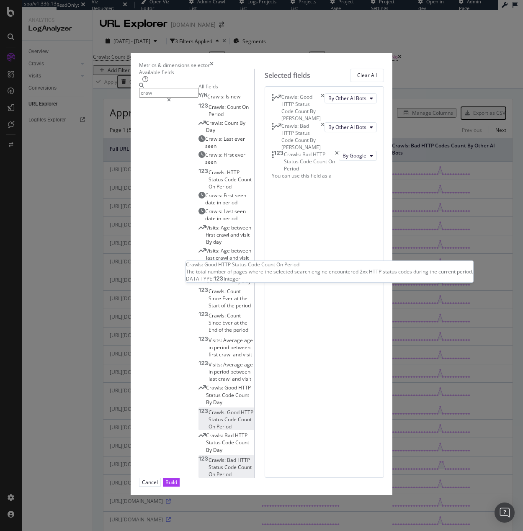
click at [208, 416] on span "Status" at bounding box center [216, 419] width 16 height 7
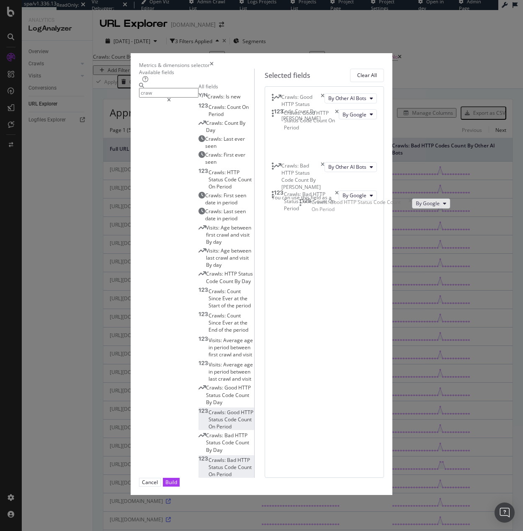
drag, startPoint x: 287, startPoint y: 266, endPoint x: 307, endPoint y: 194, distance: 74.6
click at [307, 194] on body "spa/v1.336.13 ReadOnly: Viz Debugger: Open Viz Editor Admin Crawl List Logs Pro…" at bounding box center [261, 265] width 523 height 531
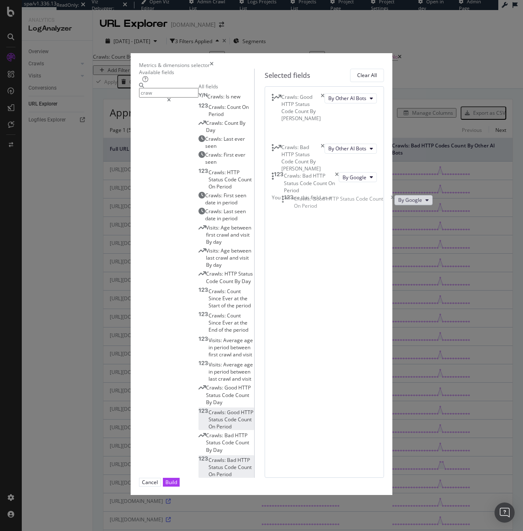
click at [339, 132] on button "By Google" at bounding box center [358, 127] width 38 height 10
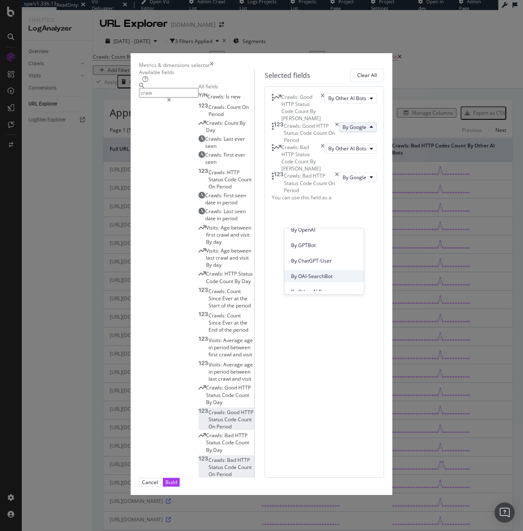
scroll to position [229, 0]
click at [325, 281] on div "By Other AI Bots" at bounding box center [324, 287] width 80 height 12
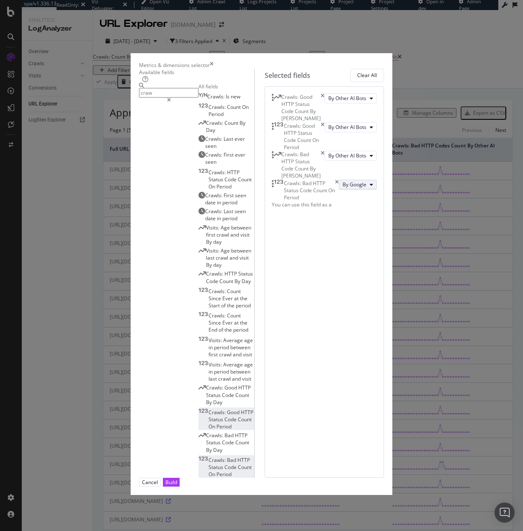
click at [342, 188] on span "By Google" at bounding box center [354, 184] width 24 height 7
click at [319, 333] on div "By Other AI Bots" at bounding box center [324, 338] width 80 height 12
click at [384, 321] on div "Crawls: Good HTTP Status Code Count By Day By Other AI Bots Crawls: Good HTTP S…" at bounding box center [324, 281] width 119 height 391
click at [180, 478] on button "Build" at bounding box center [171, 482] width 17 height 9
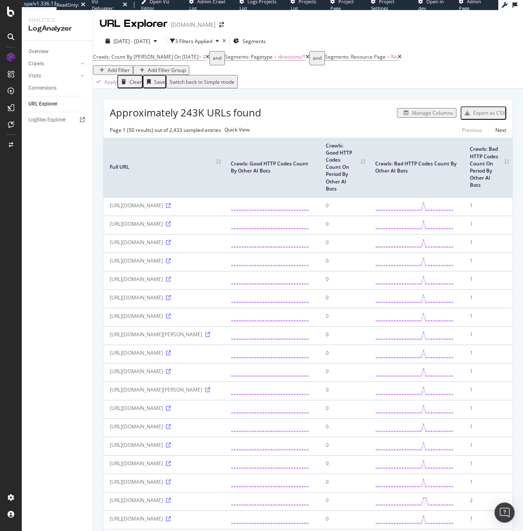
click at [501, 170] on th "Crawls: Bad HTTP Codes Count On Period By Other AI Bots" at bounding box center [487, 167] width 49 height 59
click at [497, 169] on th "Crawls: Bad HTTP Codes Count On Period By Other AI Bots" at bounding box center [487, 167] width 49 height 59
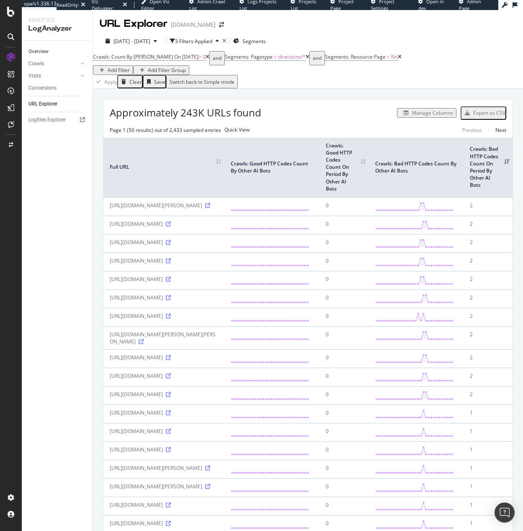
click at [55, 54] on link "Overview" at bounding box center [57, 51] width 58 height 9
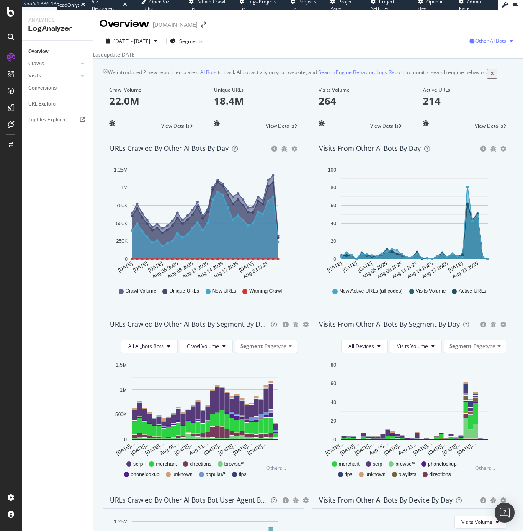
click at [479, 43] on span "Other AI Bots" at bounding box center [490, 40] width 31 height 7
click at [478, 58] on span "Google" at bounding box center [492, 58] width 33 height 8
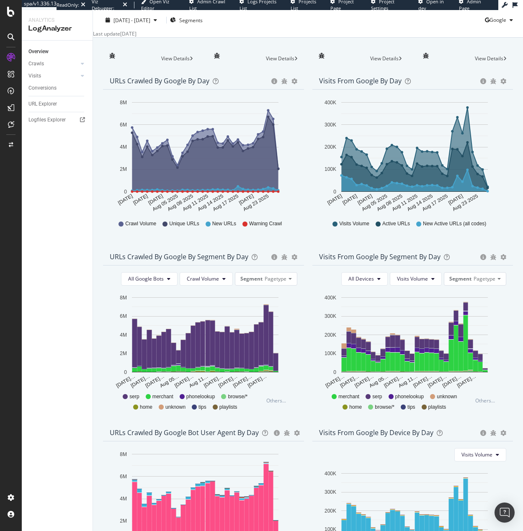
scroll to position [86, 0]
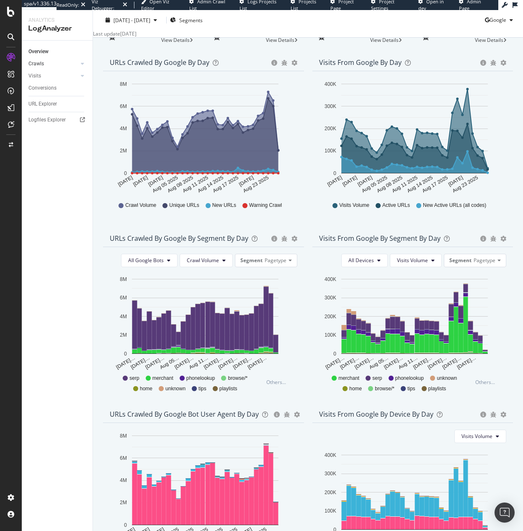
click at [50, 67] on link "Crawls" at bounding box center [53, 63] width 50 height 9
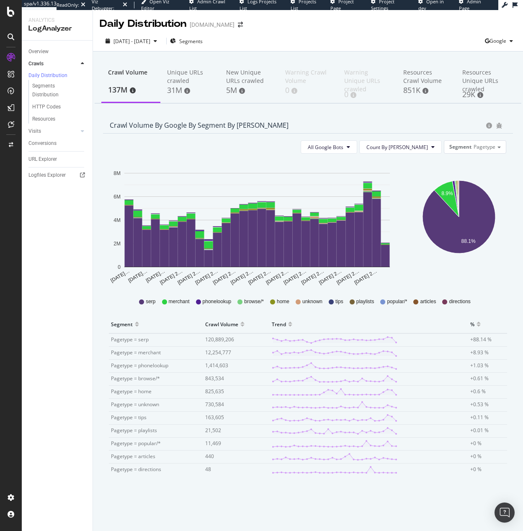
scroll to position [2, 0]
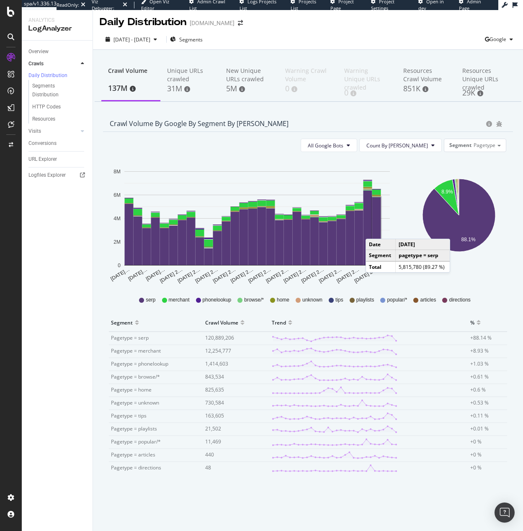
click at [374, 231] on rect "A chart." at bounding box center [376, 231] width 9 height 68
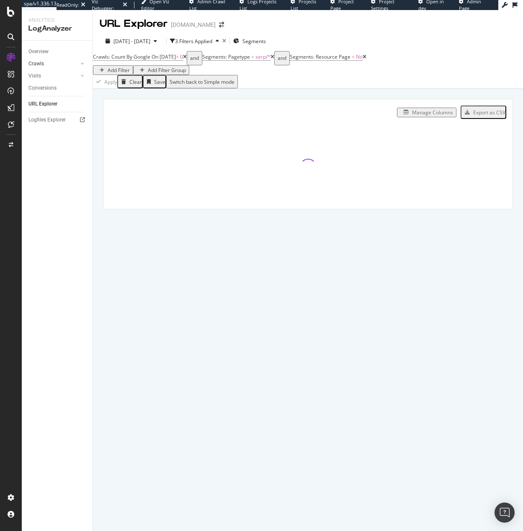
click at [49, 66] on link "Crawls" at bounding box center [53, 63] width 50 height 9
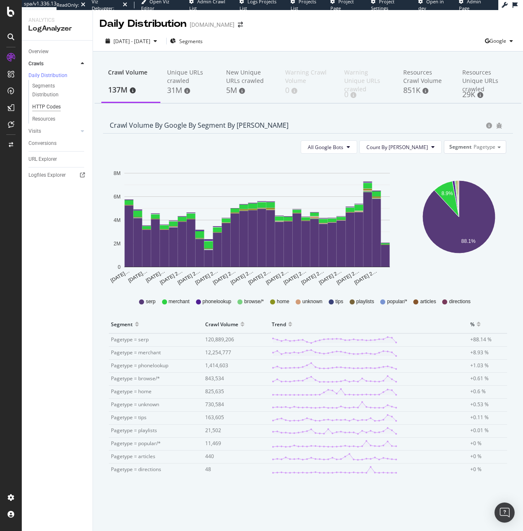
click at [46, 106] on div "HTTP Codes" at bounding box center [46, 107] width 28 height 9
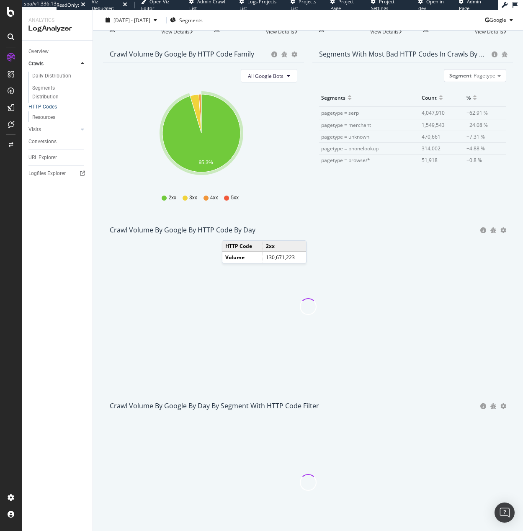
scroll to position [114, 0]
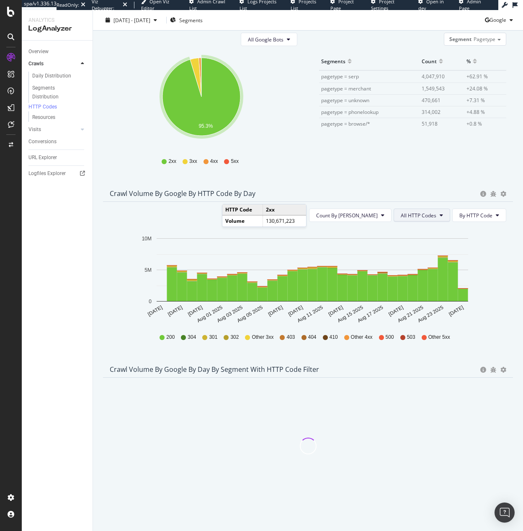
click at [413, 213] on span "All HTTP Codes" at bounding box center [419, 215] width 36 height 7
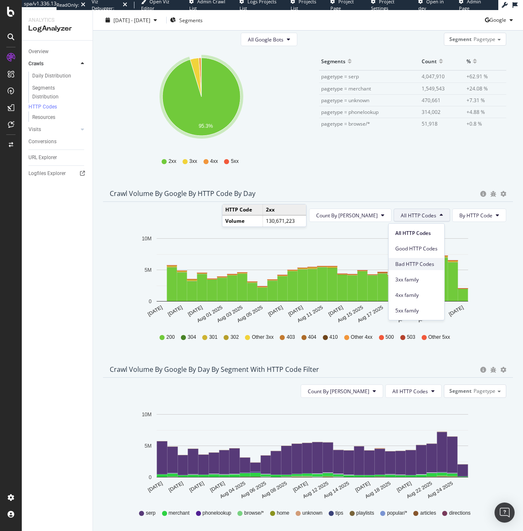
click at [424, 262] on span "Bad HTTP Codes" at bounding box center [416, 264] width 42 height 8
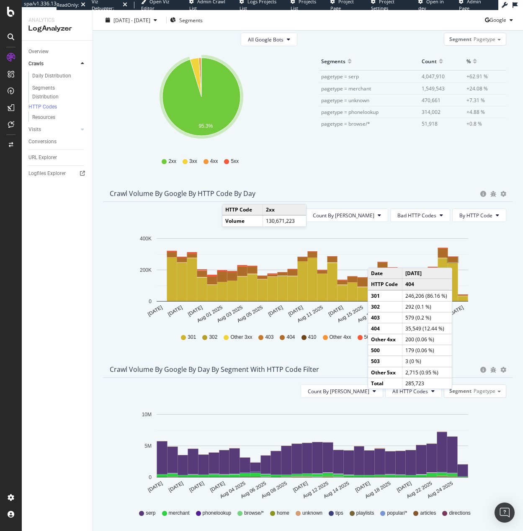
click at [454, 260] on rect "A chart." at bounding box center [453, 259] width 10 height 5
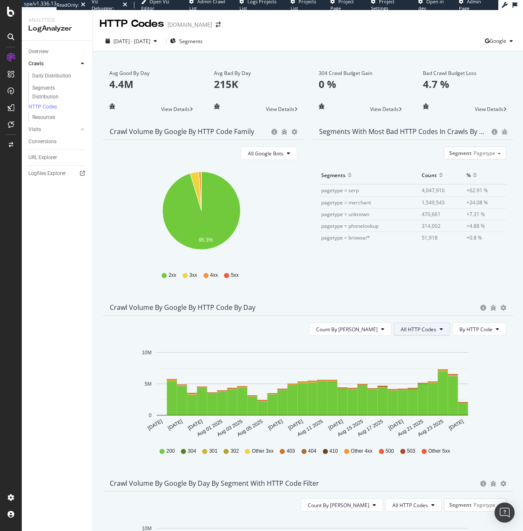
click at [426, 332] on span "All HTTP Codes" at bounding box center [419, 329] width 36 height 7
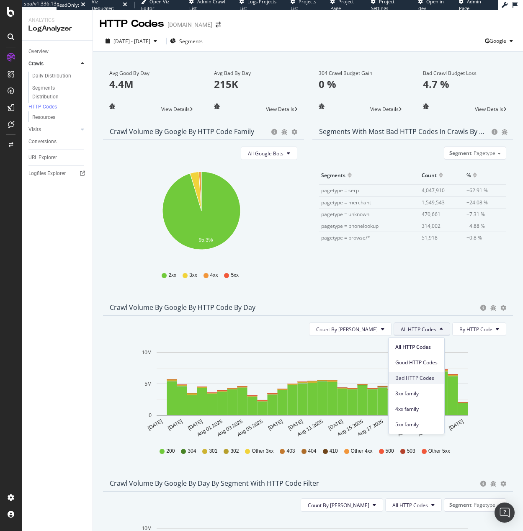
click at [425, 383] on div "Bad HTTP Codes" at bounding box center [416, 378] width 56 height 12
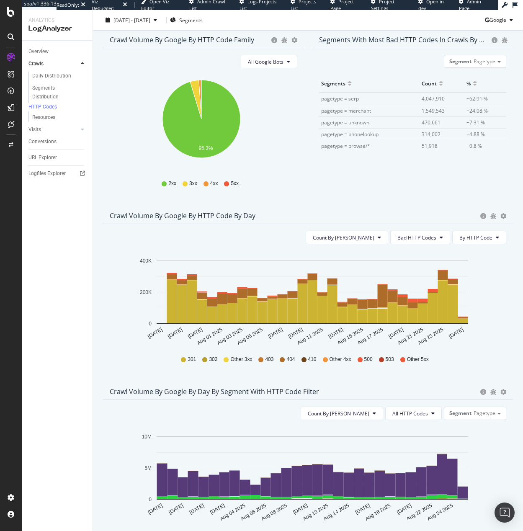
scroll to position [184, 0]
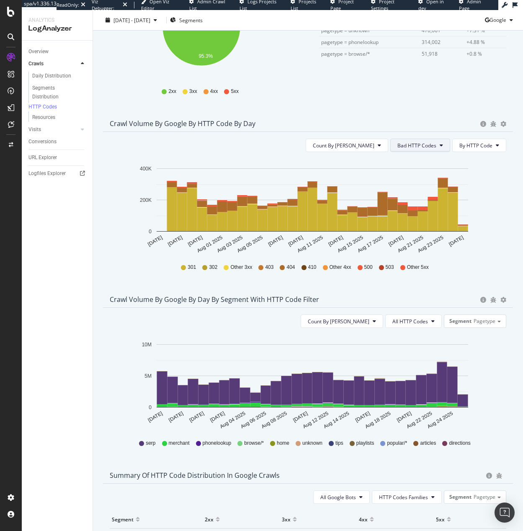
click at [397, 146] on span "Bad HTTP Codes" at bounding box center [416, 145] width 39 height 7
click at [417, 328] on button "All HTTP Codes" at bounding box center [413, 320] width 57 height 13
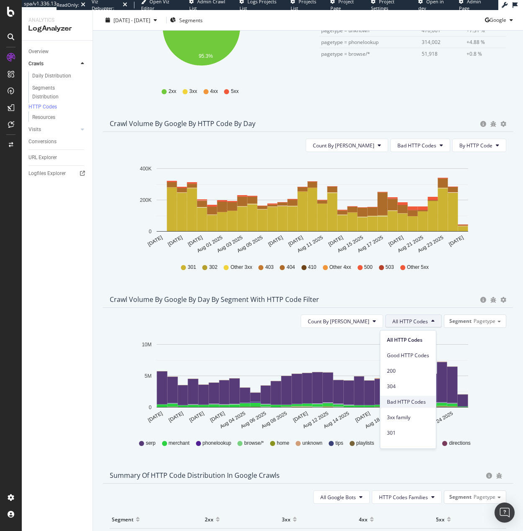
click at [424, 404] on span "Bad HTTP Codes" at bounding box center [408, 402] width 42 height 8
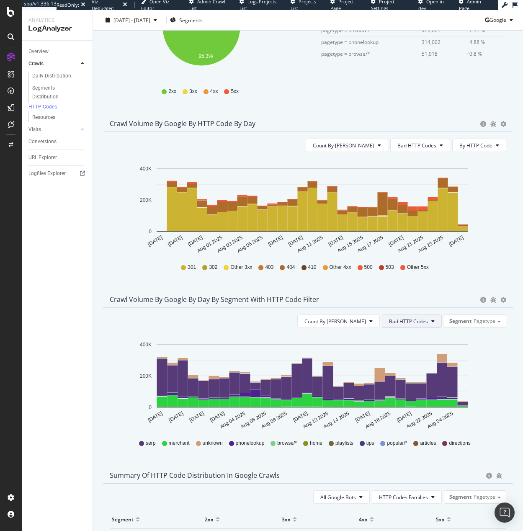
click at [424, 324] on button "Bad HTTP Codes" at bounding box center [412, 320] width 60 height 13
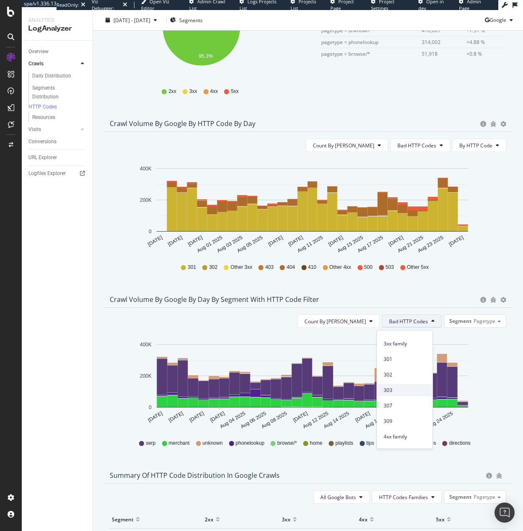
scroll to position [75, 0]
click at [414, 435] on span "4xx family" at bounding box center [404, 436] width 42 height 8
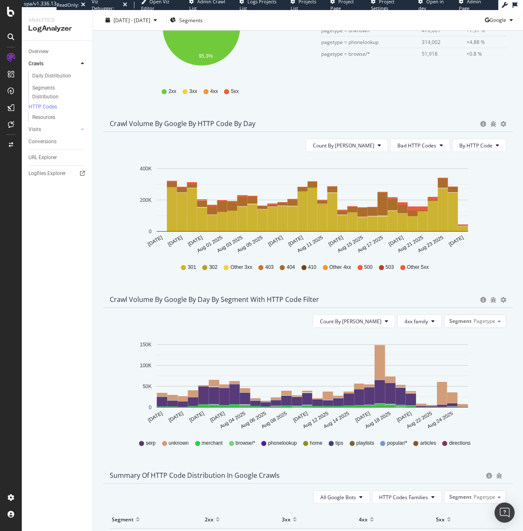
scroll to position [185, 0]
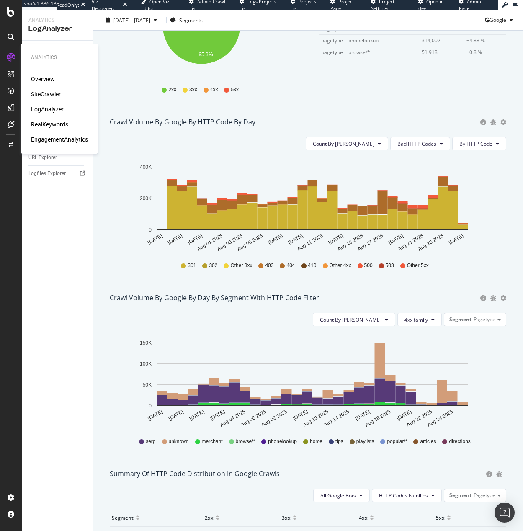
click at [50, 91] on div "SiteCrawler" at bounding box center [46, 94] width 30 height 8
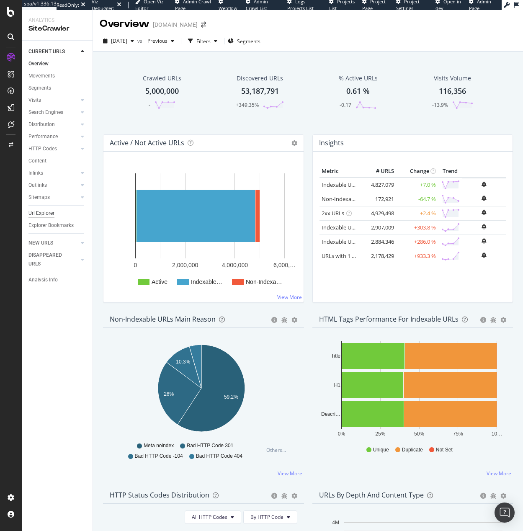
click at [48, 216] on div "Url Explorer" at bounding box center [41, 213] width 26 height 9
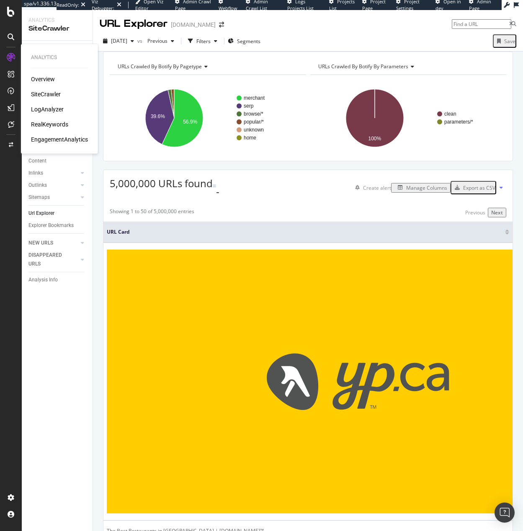
click at [48, 122] on div "RealKeywords" at bounding box center [49, 124] width 37 height 8
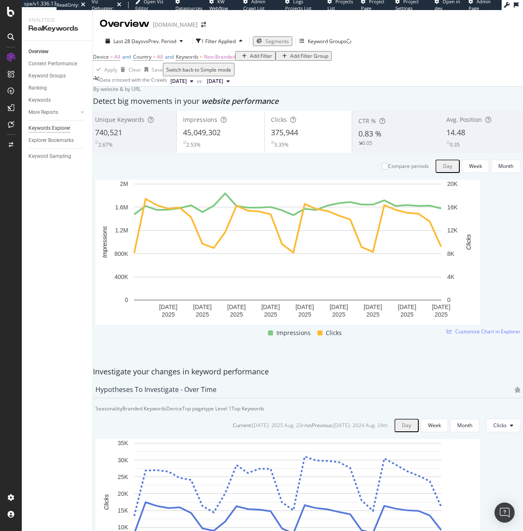
click at [51, 125] on div "Keywords Explorer" at bounding box center [49, 128] width 42 height 9
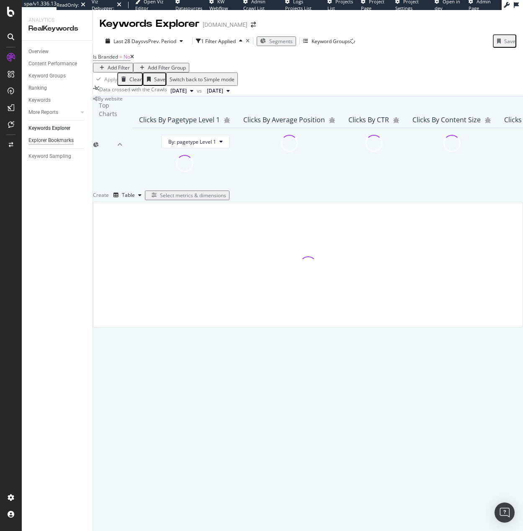
click at [54, 140] on div "Explorer Bookmarks" at bounding box center [50, 140] width 45 height 9
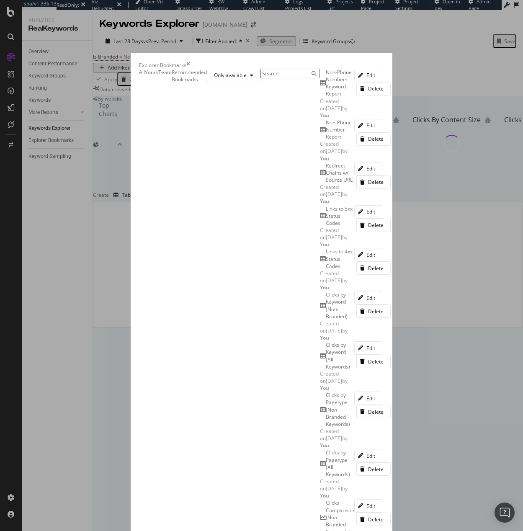
click at [384, 62] on div "Explorer Bookmarks" at bounding box center [261, 65] width 245 height 7
click at [190, 62] on icon "times" at bounding box center [188, 65] width 4 height 7
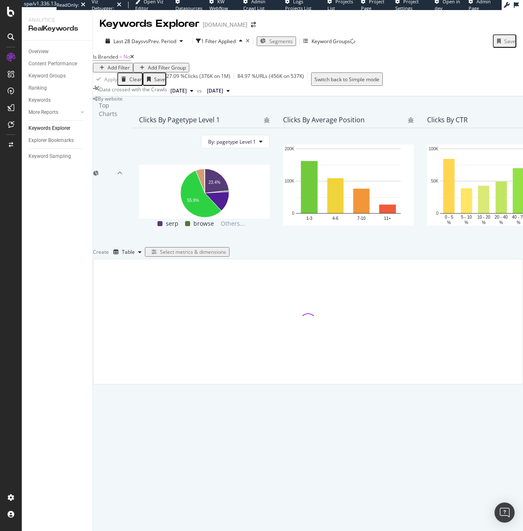
click at [130, 64] on div "Add Filter" at bounding box center [119, 67] width 22 height 7
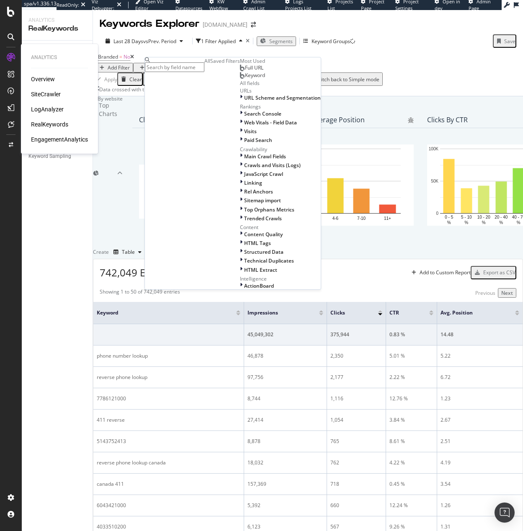
drag, startPoint x: 49, startPoint y: 95, endPoint x: 73, endPoint y: 93, distance: 23.9
click at [49, 95] on div "SiteCrawler" at bounding box center [46, 94] width 30 height 8
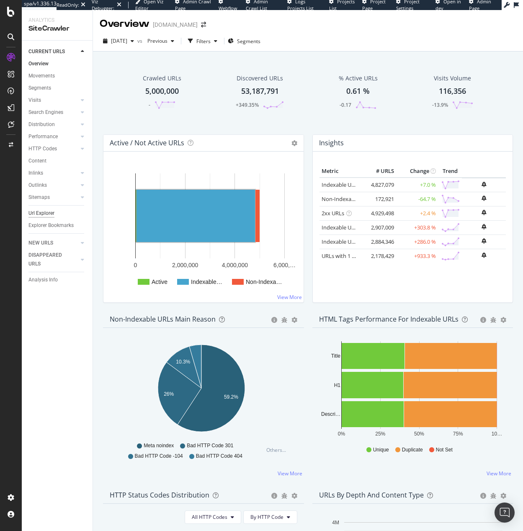
click at [33, 215] on div "Url Explorer" at bounding box center [41, 213] width 26 height 9
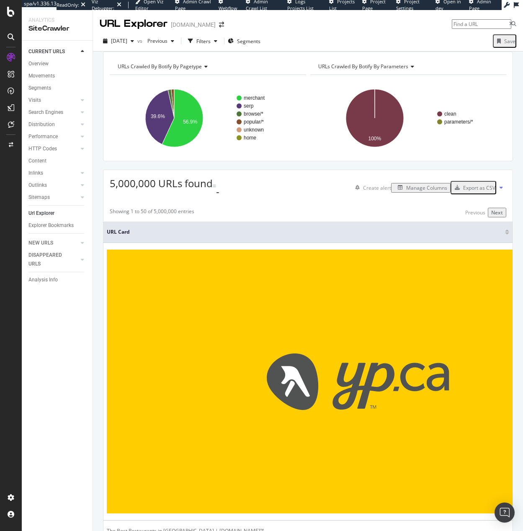
click at [419, 191] on div "Manage Columns" at bounding box center [426, 187] width 41 height 7
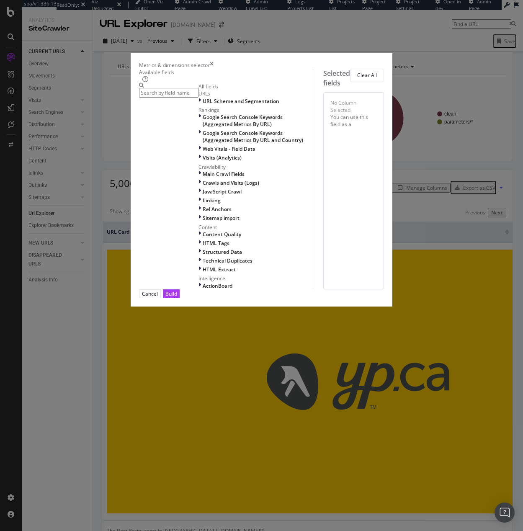
scroll to position [97, 0]
click at [198, 273] on div "HTML Extract" at bounding box center [255, 269] width 114 height 7
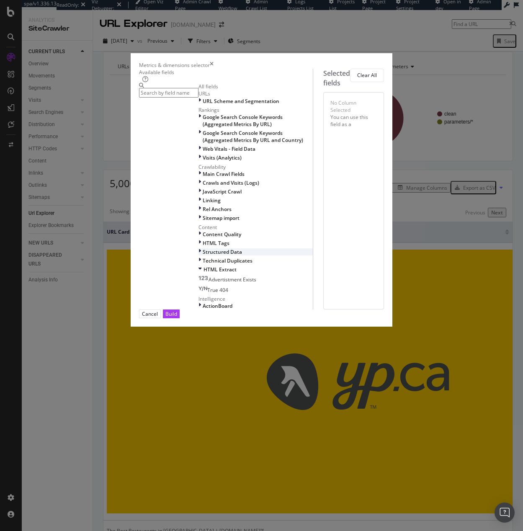
scroll to position [117, 0]
click at [198, 283] on div "Advertistment Exists" at bounding box center [227, 279] width 58 height 7
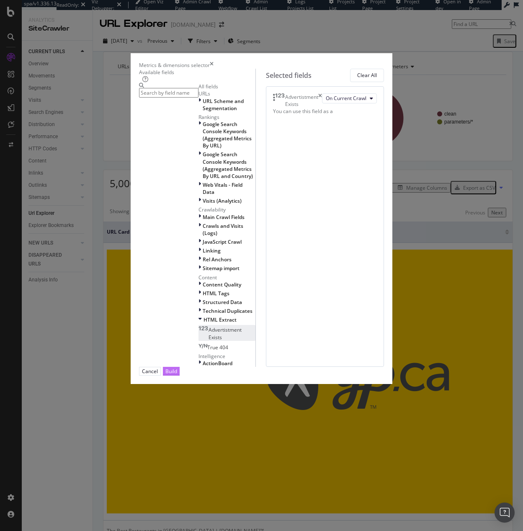
click at [177, 375] on div "Build" at bounding box center [171, 371] width 12 height 7
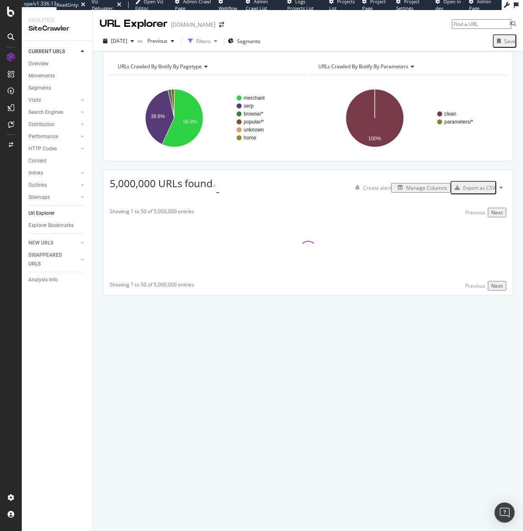
click at [196, 37] on div "button" at bounding box center [191, 41] width 12 height 12
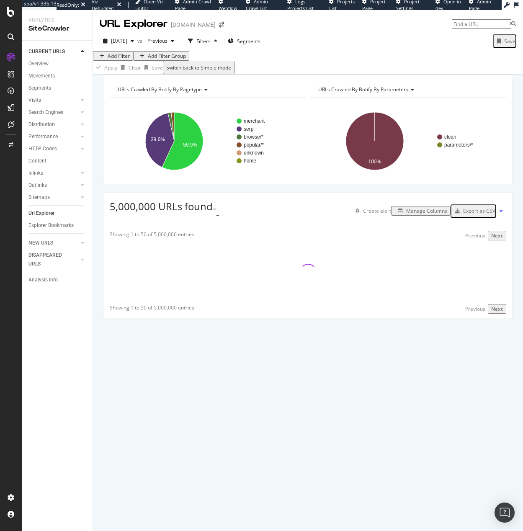
click at [121, 59] on div "Add Filter" at bounding box center [119, 55] width 22 height 7
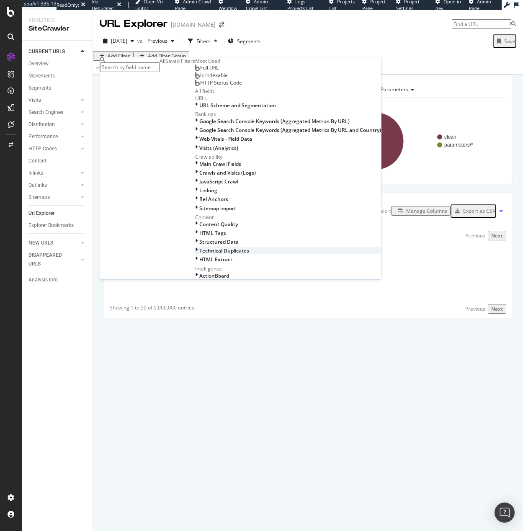
scroll to position [189, 0]
click at [195, 256] on div "HTML Extract" at bounding box center [288, 259] width 186 height 7
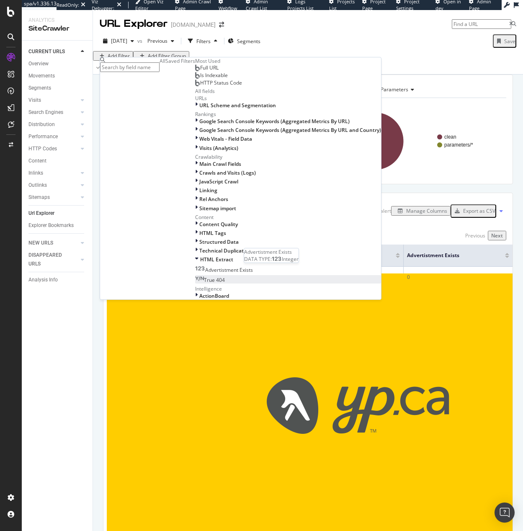
scroll to position [201, 0]
click at [205, 266] on span "Advertistment Exists" at bounding box center [229, 269] width 48 height 7
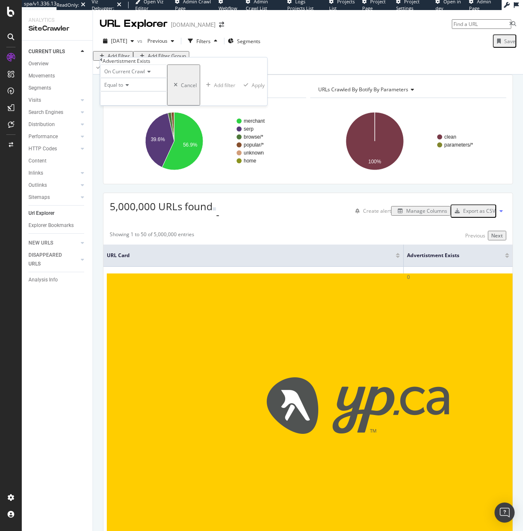
click at [123, 88] on span "Equal to" at bounding box center [113, 84] width 19 height 7
drag, startPoint x: 136, startPoint y: 173, endPoint x: 142, endPoint y: 140, distance: 33.1
click at [136, 144] on span "Greater than or equal to" at bounding box center [131, 139] width 57 height 7
click at [143, 105] on input "number" at bounding box center [137, 98] width 75 height 14
type input "1"
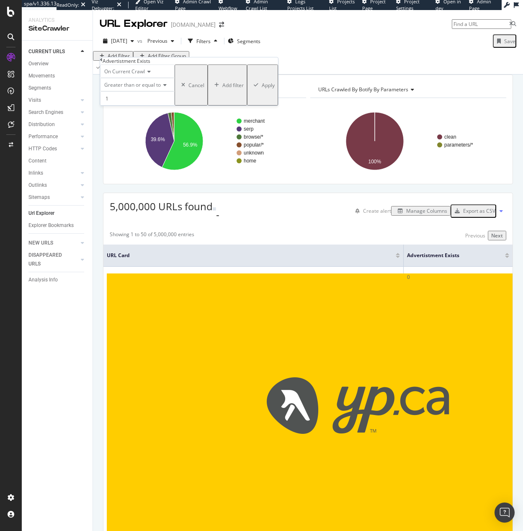
click at [262, 89] on div "Apply" at bounding box center [268, 85] width 13 height 7
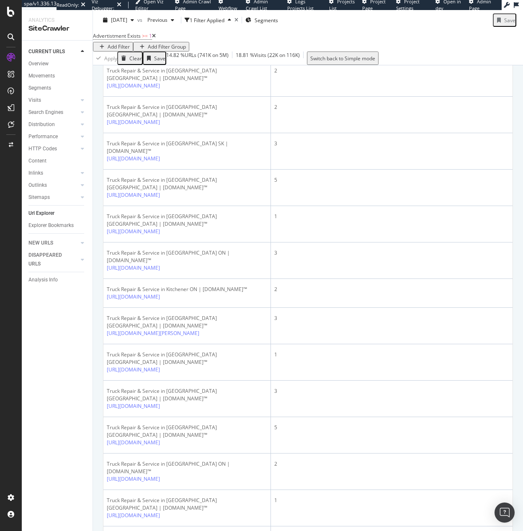
scroll to position [995, 0]
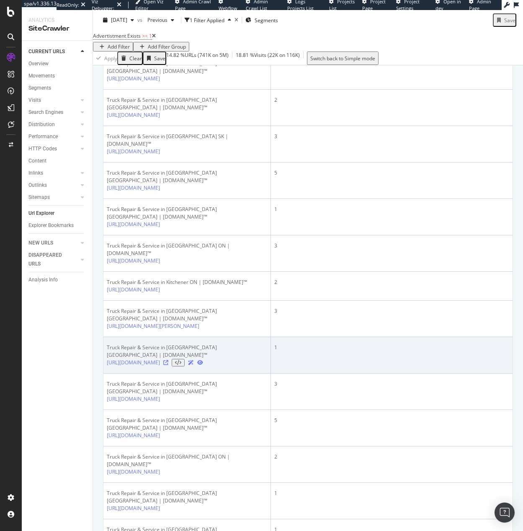
click at [168, 365] on icon at bounding box center [165, 362] width 5 height 5
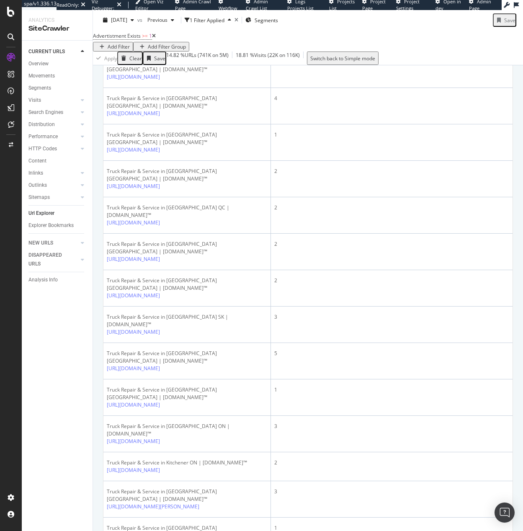
scroll to position [0, 0]
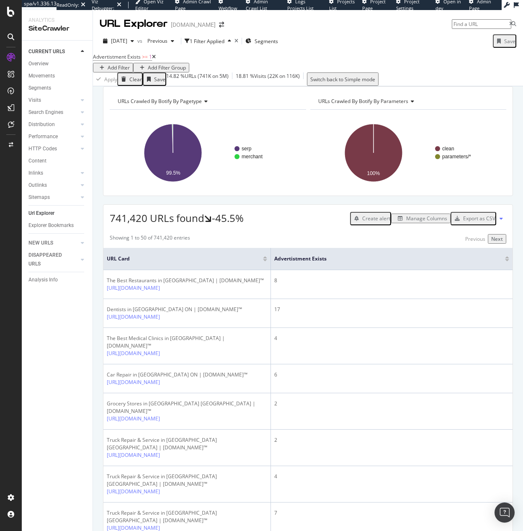
click at [416, 222] on div "Manage Columns" at bounding box center [420, 218] width 53 height 7
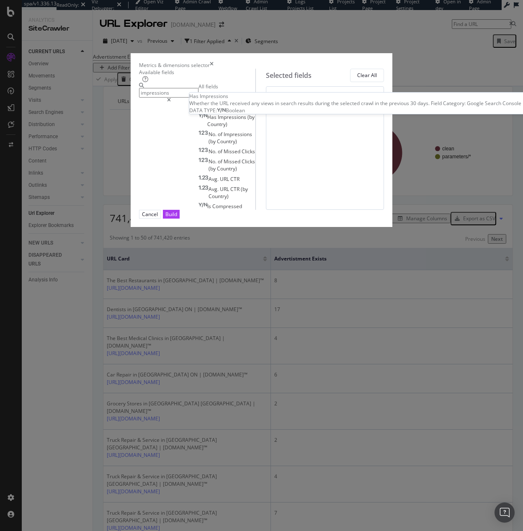
click at [198, 111] on div "No. of Impressions" at bounding box center [225, 106] width 54 height 7
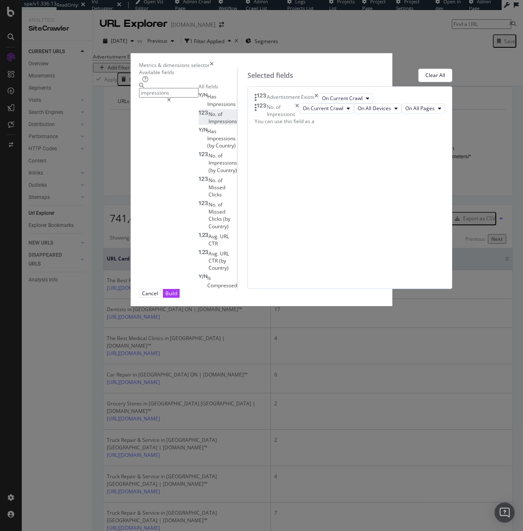
click at [198, 169] on div "All fields Has Impressions No. of Impressions Has Impressions (by Country) No. …" at bounding box center [217, 186] width 39 height 206
click at [158, 98] on input "impressions" at bounding box center [168, 93] width 59 height 10
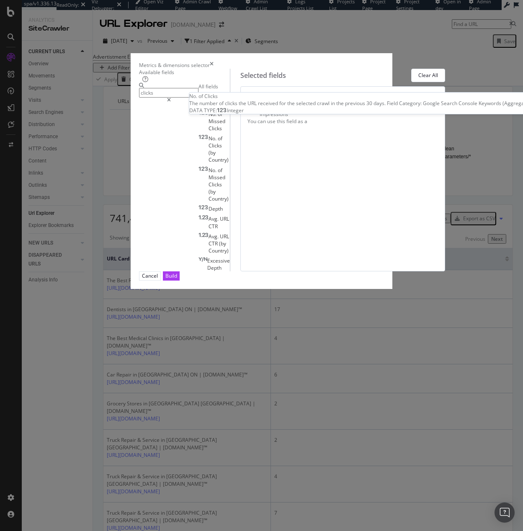
click at [198, 107] on div "No. of Clicks" at bounding box center [213, 100] width 31 height 14
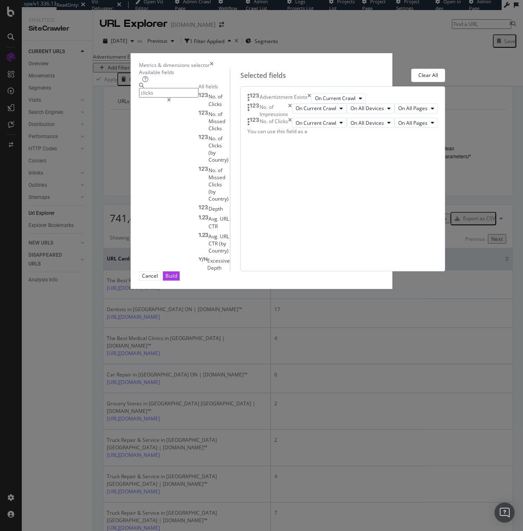
click at [143, 98] on input "clicks" at bounding box center [168, 93] width 59 height 10
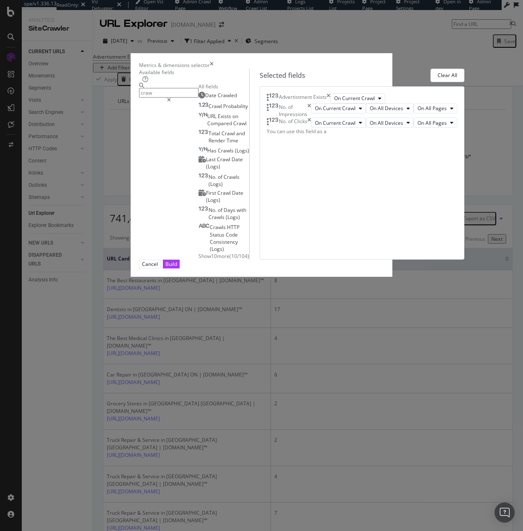
type input "craw"
click at [432, 260] on div "Advertistment Exists On Current Crawl No. of Impressions On Current Crawl On Al…" at bounding box center [362, 172] width 205 height 173
click at [180, 268] on button "Build" at bounding box center [171, 264] width 17 height 9
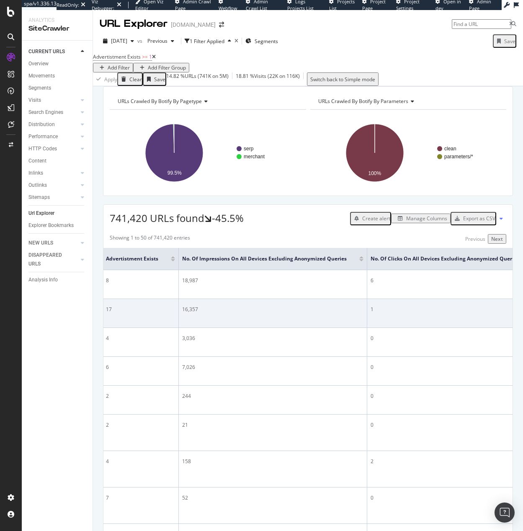
scroll to position [0, 240]
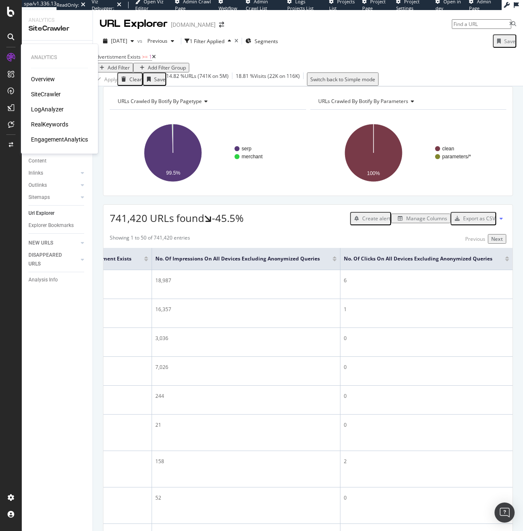
click at [45, 131] on div "Overview SiteCrawler LogAnalyzer RealKeywords EngagementAnalytics" at bounding box center [59, 109] width 57 height 69
click at [50, 121] on div "RealKeywords" at bounding box center [49, 124] width 37 height 8
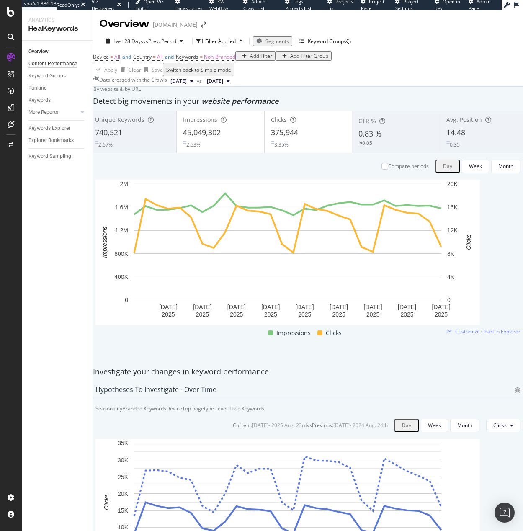
click at [46, 60] on div "Content Performance" at bounding box center [52, 63] width 49 height 9
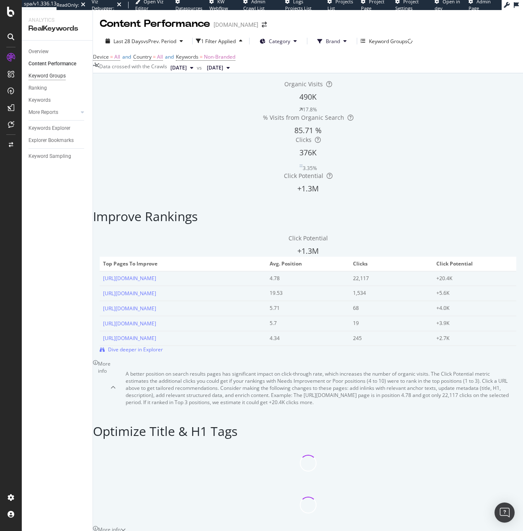
click at [47, 73] on div "Keyword Groups" at bounding box center [46, 76] width 37 height 9
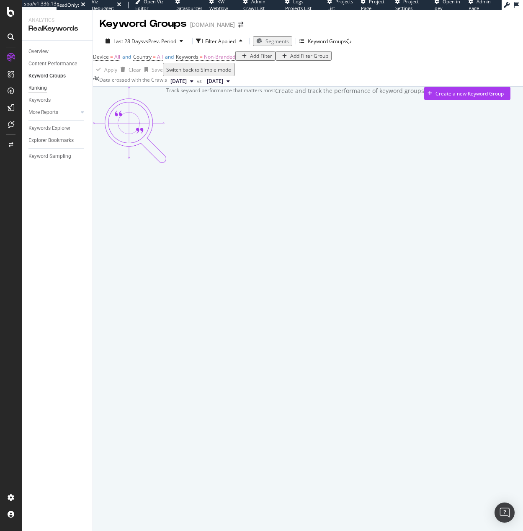
click at [45, 92] on div "Ranking" at bounding box center [37, 88] width 18 height 9
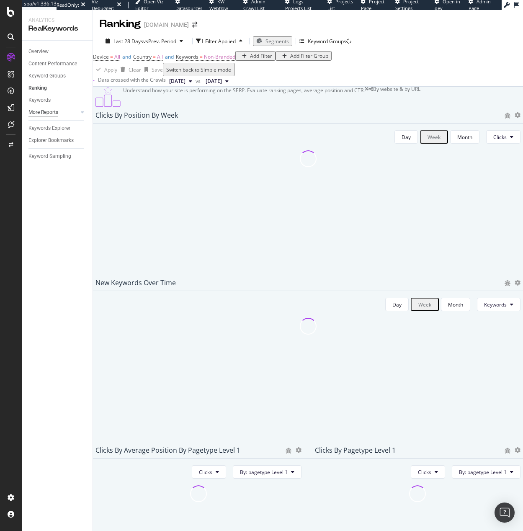
click at [44, 108] on div "More Reports" at bounding box center [43, 112] width 30 height 9
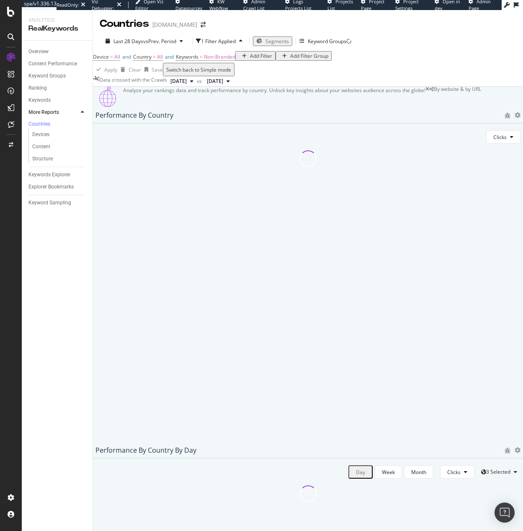
click at [44, 105] on div "Keywords" at bounding box center [60, 100] width 64 height 12
click at [44, 102] on div "Keywords" at bounding box center [39, 100] width 22 height 9
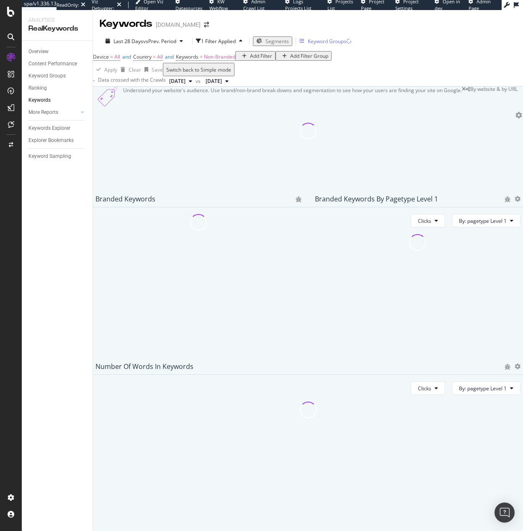
click at [345, 46] on div "Keyword Groups" at bounding box center [325, 41] width 52 height 13
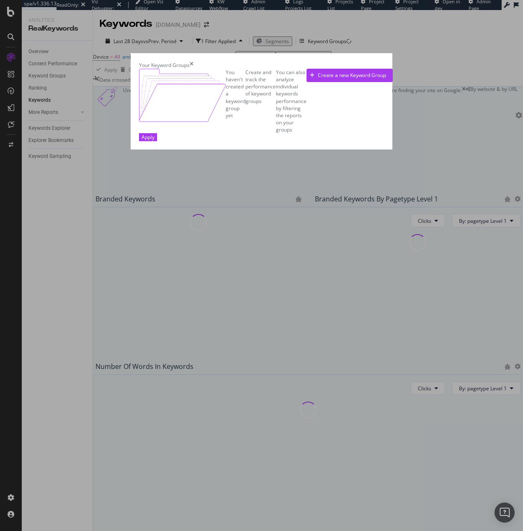
click at [193, 62] on icon "times" at bounding box center [192, 65] width 4 height 7
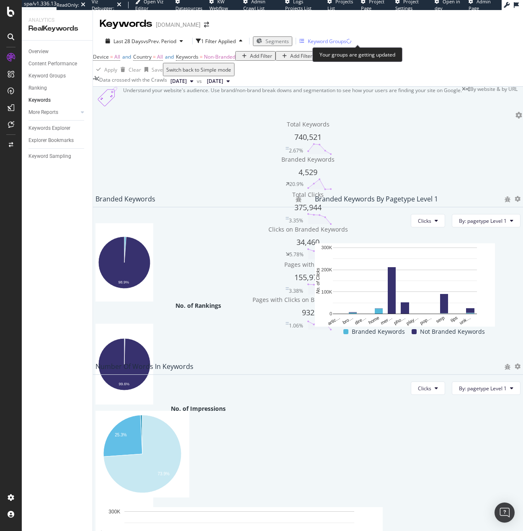
click at [346, 44] on div "Keyword Groups" at bounding box center [327, 41] width 39 height 7
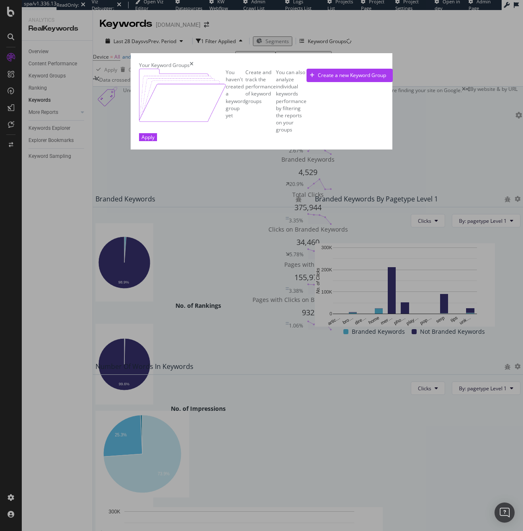
click at [193, 62] on div "times" at bounding box center [192, 65] width 4 height 7
